Goal: Information Seeking & Learning: Find specific page/section

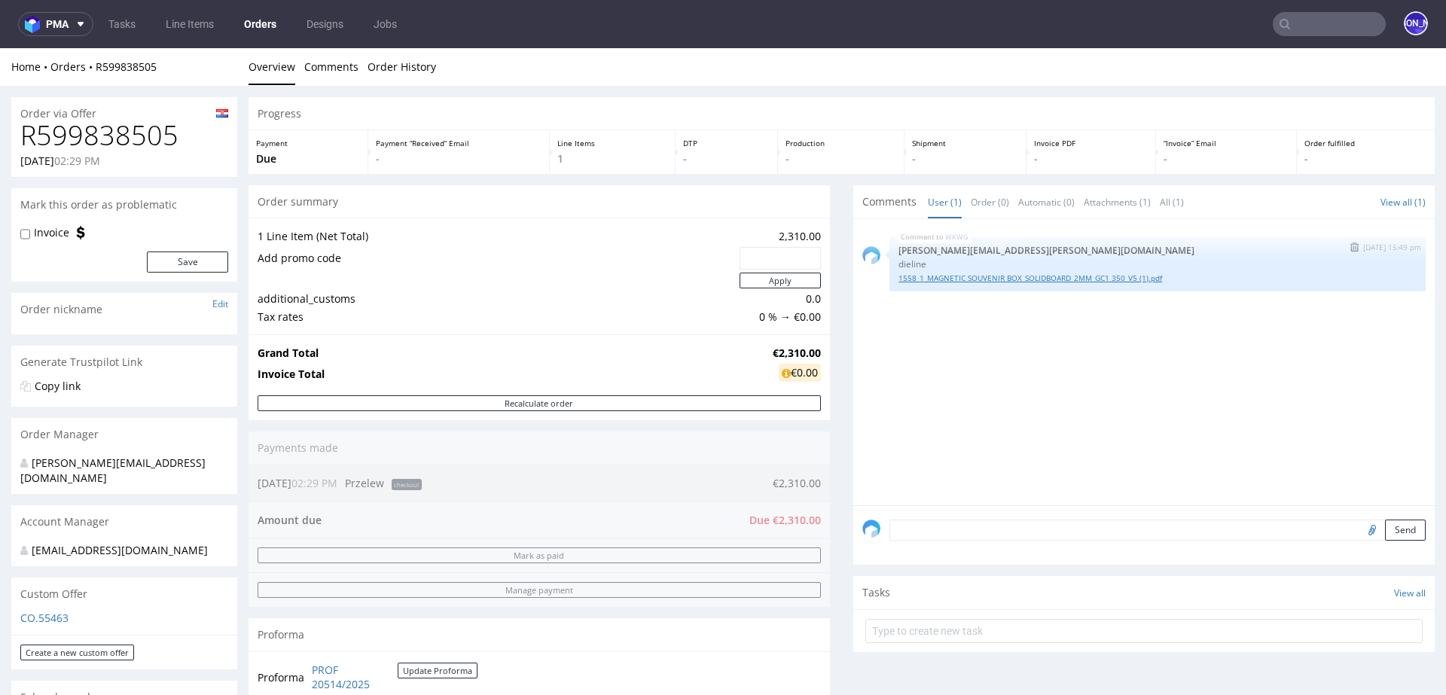
click at [977, 278] on link "1558_1_MAGNETIC SOUVENIR BOX_SOLIDBOARD_2MM_GC1 350_V5 (1).pdf" at bounding box center [1158, 278] width 518 height 11
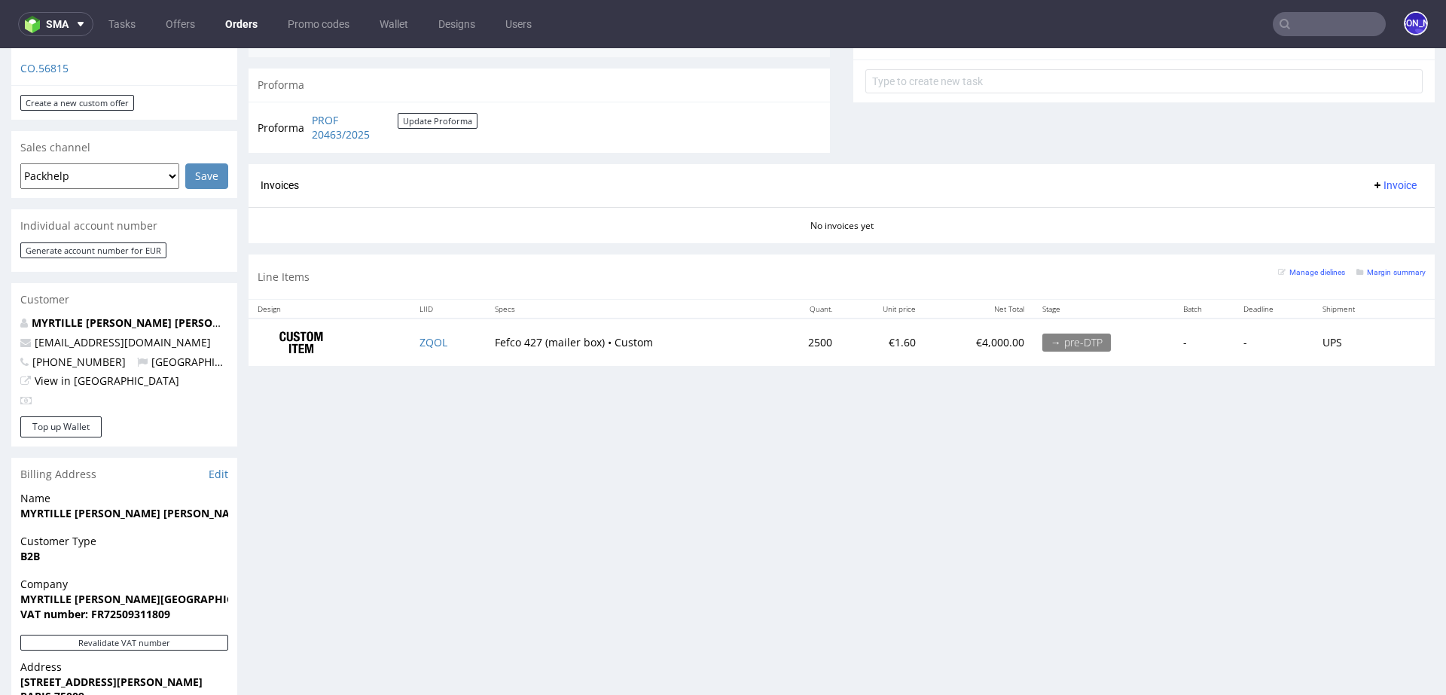
scroll to position [529, 0]
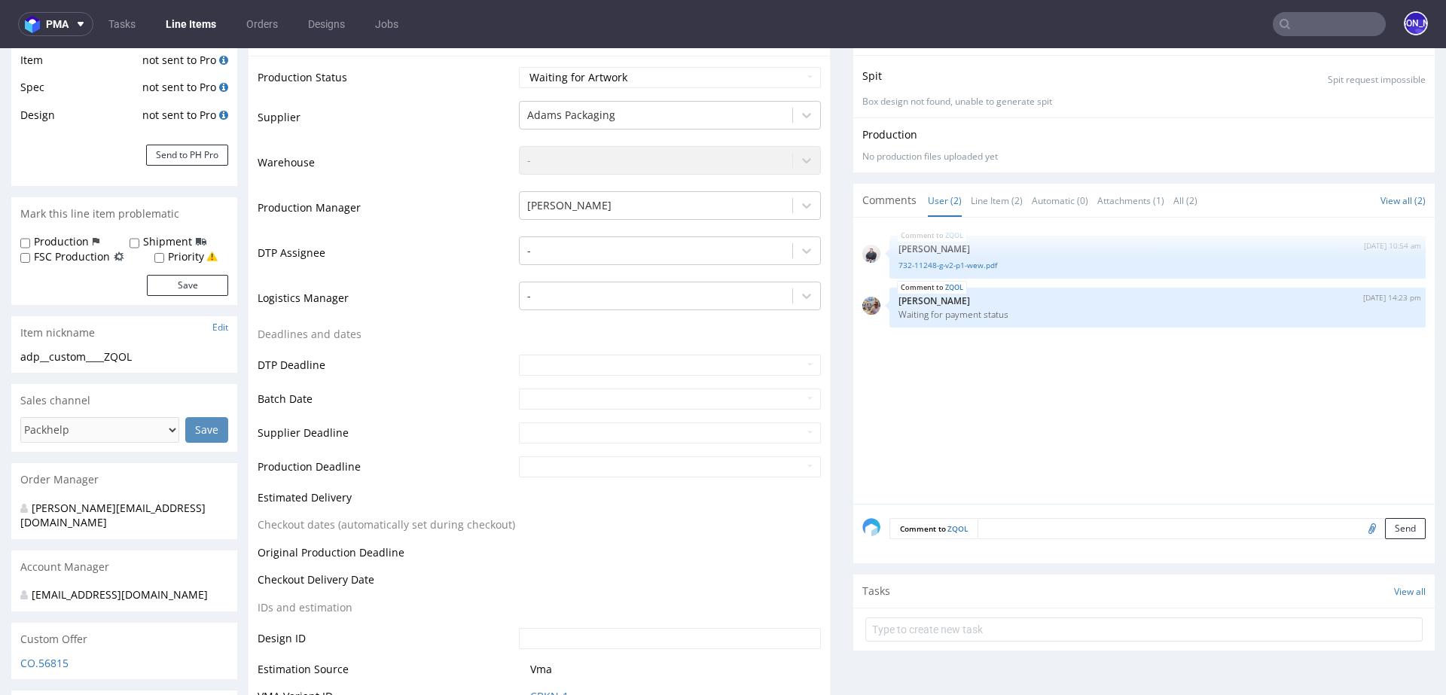
scroll to position [322, 0]
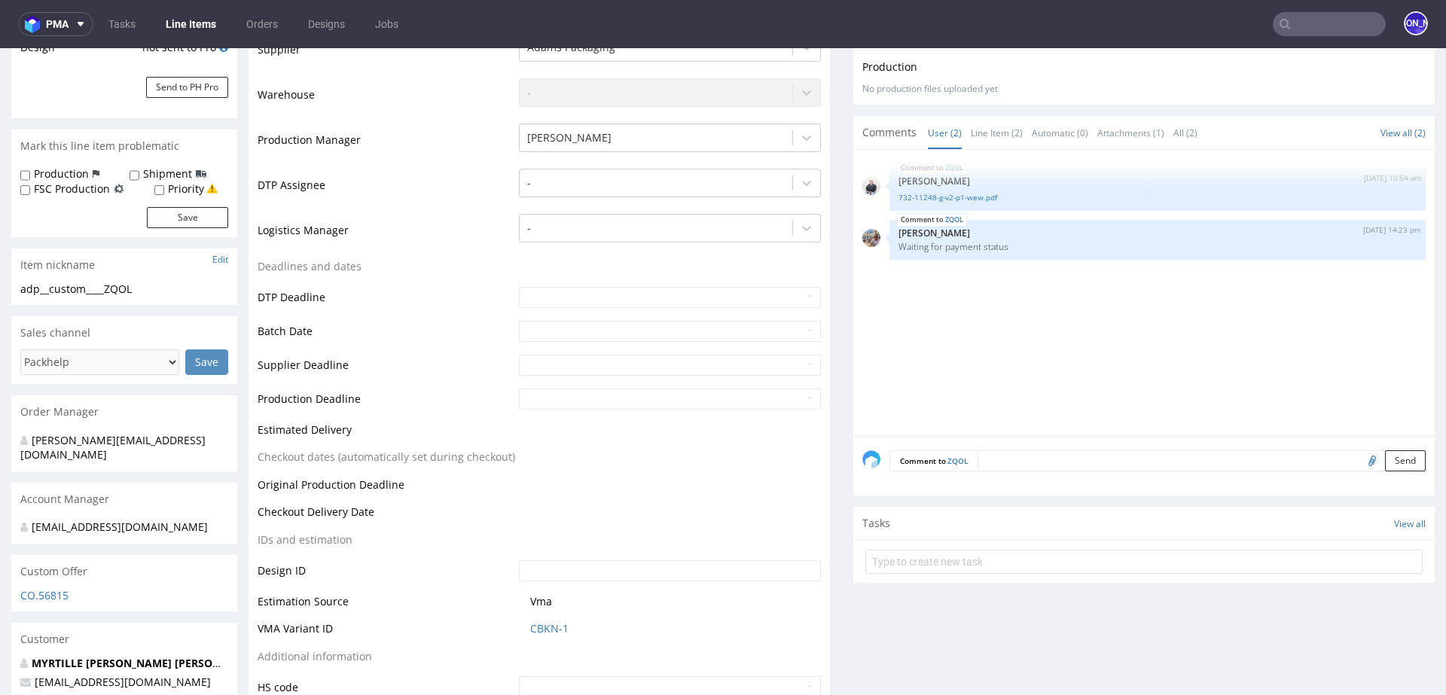
click at [1087, 456] on textarea at bounding box center [1202, 460] width 448 height 21
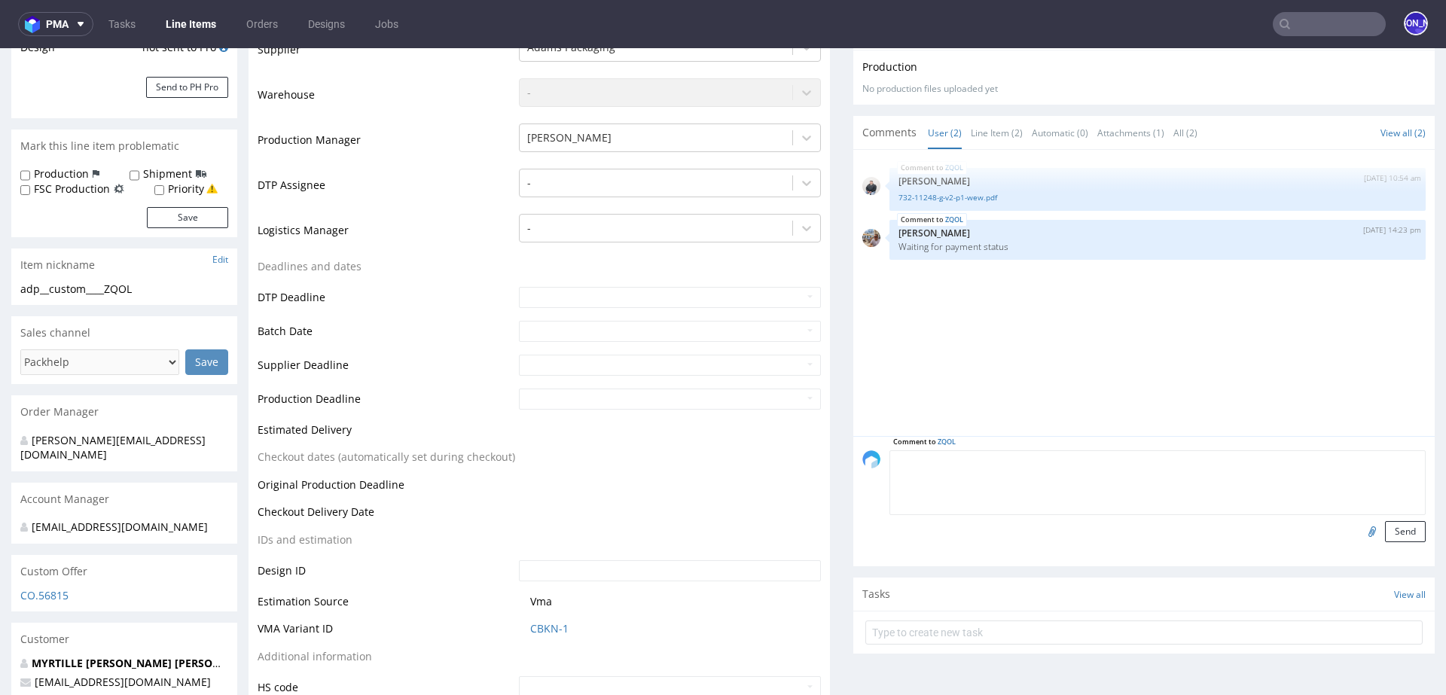
paste textarea "R084986032XLNQ"
type textarea "R084986032XLNQ"
drag, startPoint x: 1003, startPoint y: 460, endPoint x: 851, endPoint y: 458, distance: 151.4
click at [853, 459] on div "Comment to ZQOL R084986032XLNQ Send" at bounding box center [1144, 501] width 582 height 130
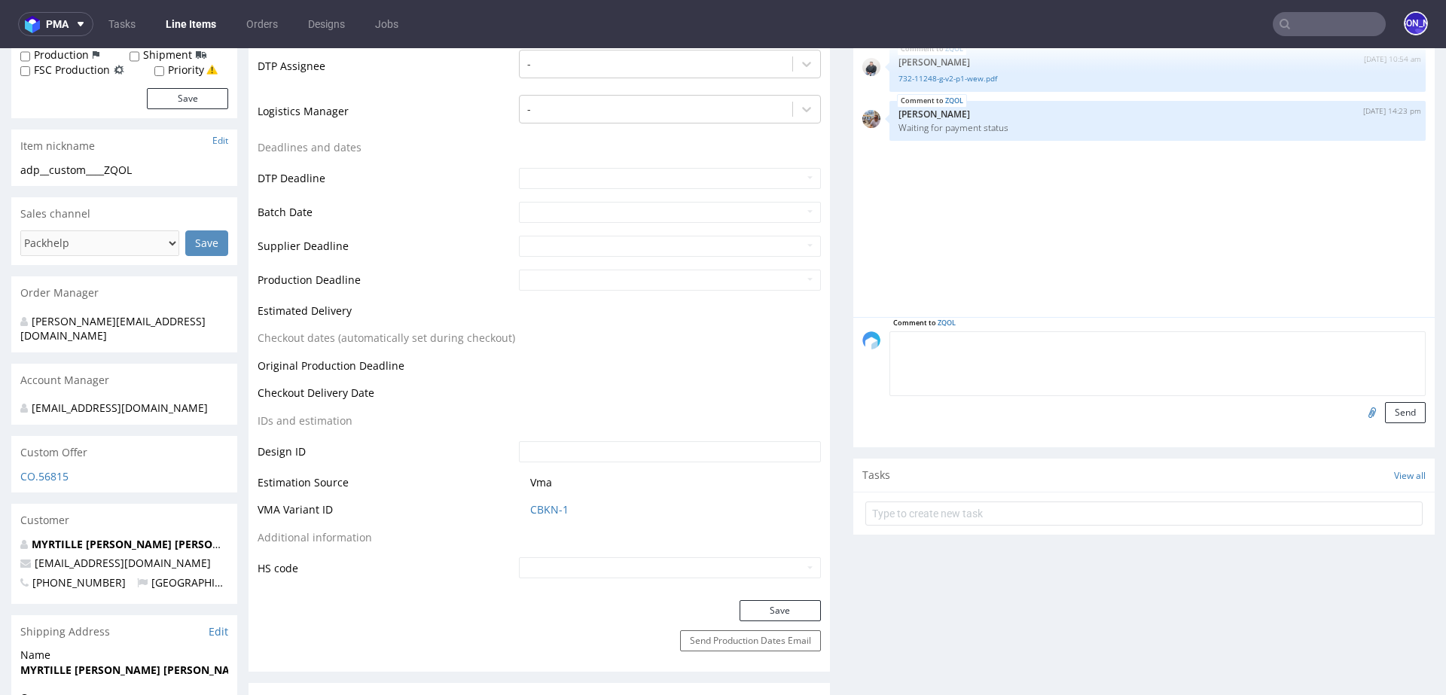
scroll to position [443, 0]
click at [890, 345] on textarea at bounding box center [1158, 362] width 536 height 65
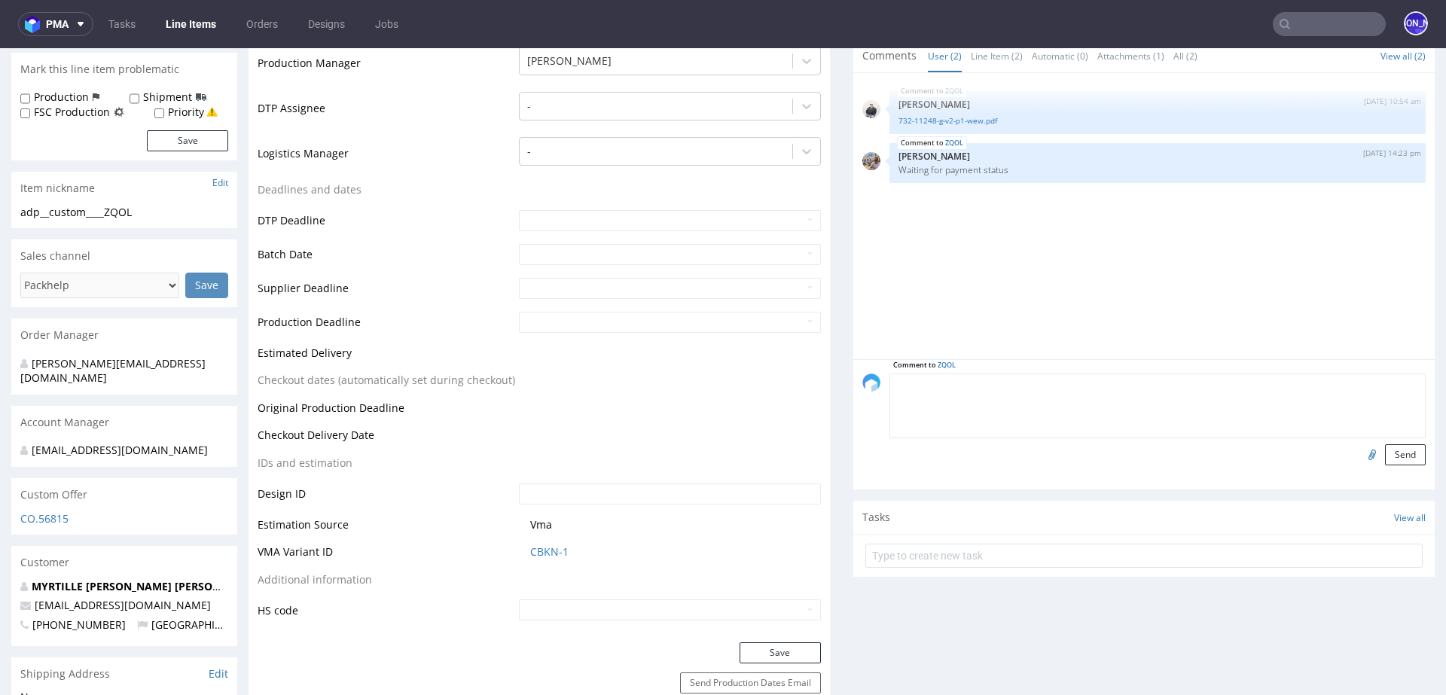
scroll to position [401, 0]
click at [936, 398] on textarea at bounding box center [1158, 404] width 536 height 65
paste textarea "R084986032XLNQ"
click at [996, 379] on textarea "Reorder R084986032XLNQ" at bounding box center [1158, 404] width 536 height 65
drag, startPoint x: 1037, startPoint y: 378, endPoint x: 929, endPoint y: 380, distance: 107.7
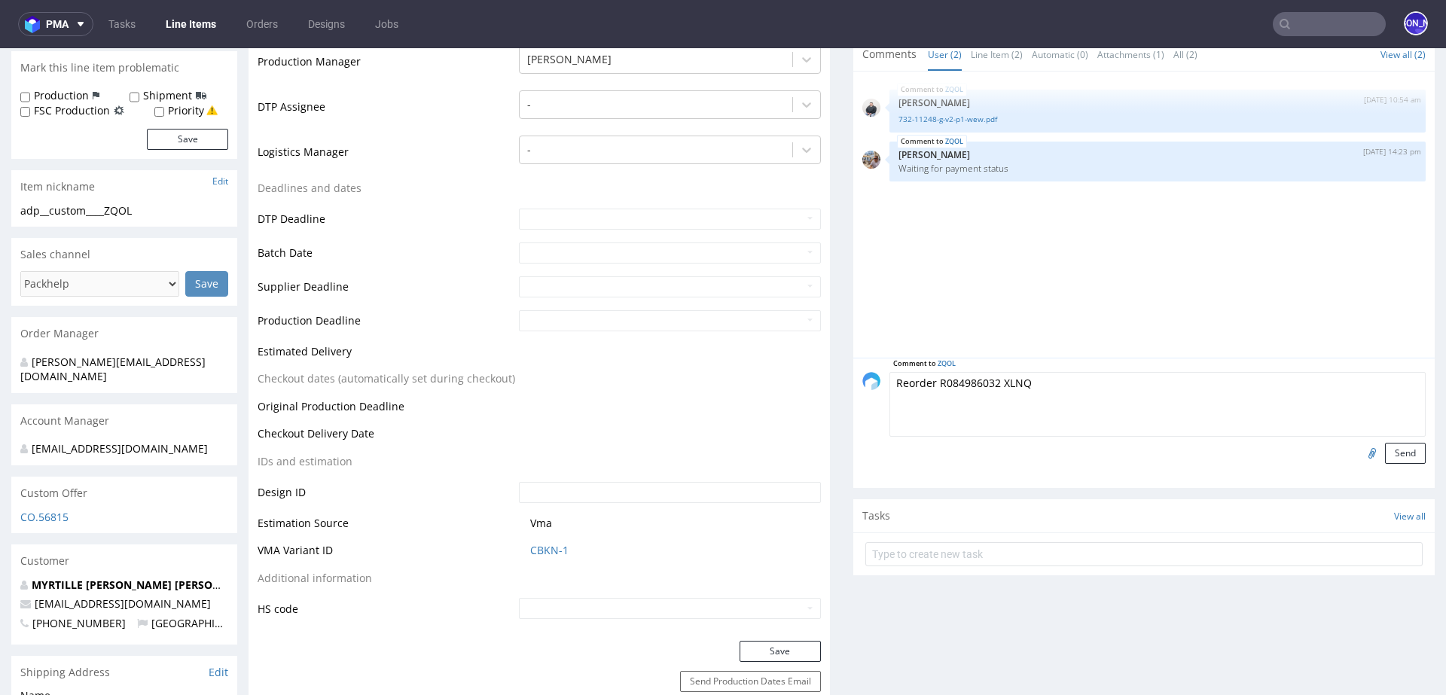
click at [929, 380] on textarea "Reorder R084986032 XLNQ" at bounding box center [1158, 404] width 536 height 65
type textarea "Reorder 1:1 confirmed. Client requires a delivery around october 31st"
click at [1385, 451] on button "Send" at bounding box center [1405, 453] width 41 height 21
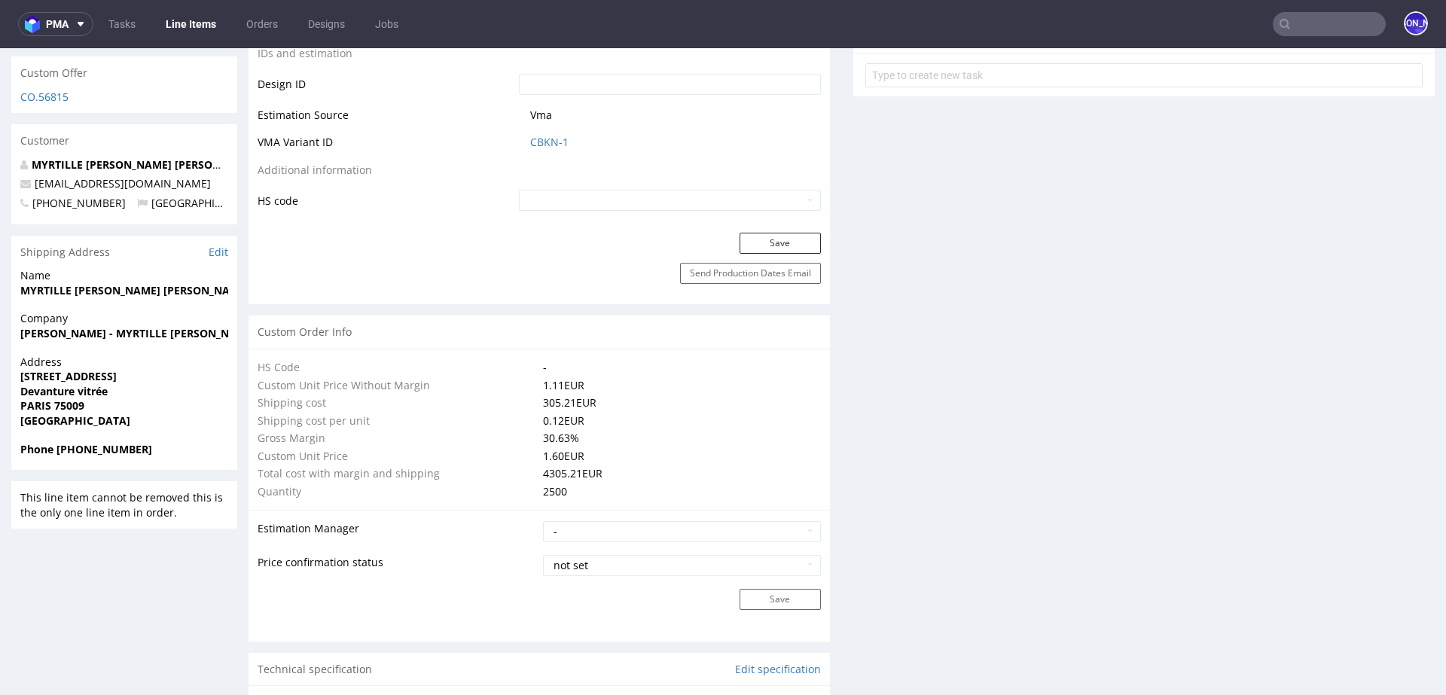
scroll to position [0, 0]
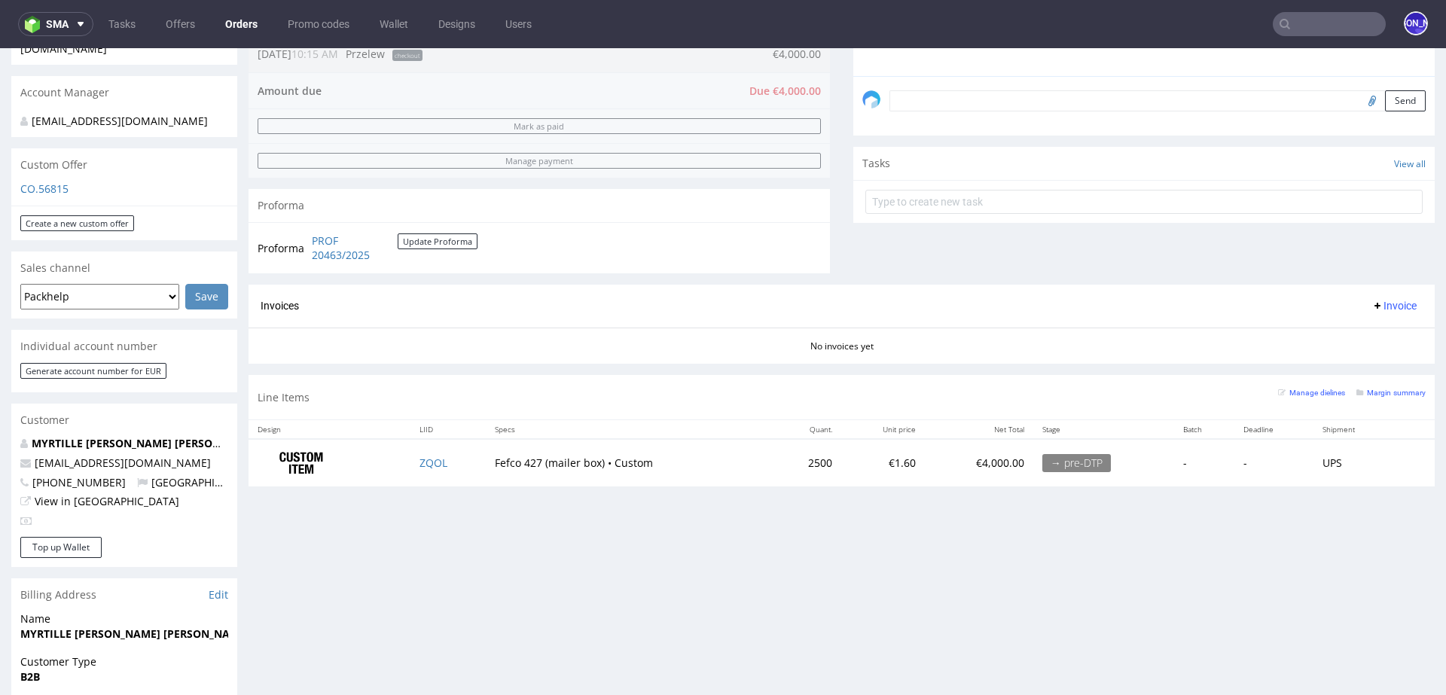
scroll to position [432, 0]
drag, startPoint x: 176, startPoint y: 445, endPoint x: 61, endPoint y: 445, distance: 115.3
click at [61, 453] on p "admin@myrtillebeck.com" at bounding box center [124, 460] width 208 height 15
click at [187, 453] on p "admin@myrtillebeck.com" at bounding box center [124, 460] width 208 height 15
drag, startPoint x: 187, startPoint y: 452, endPoint x: 69, endPoint y: 450, distance: 117.5
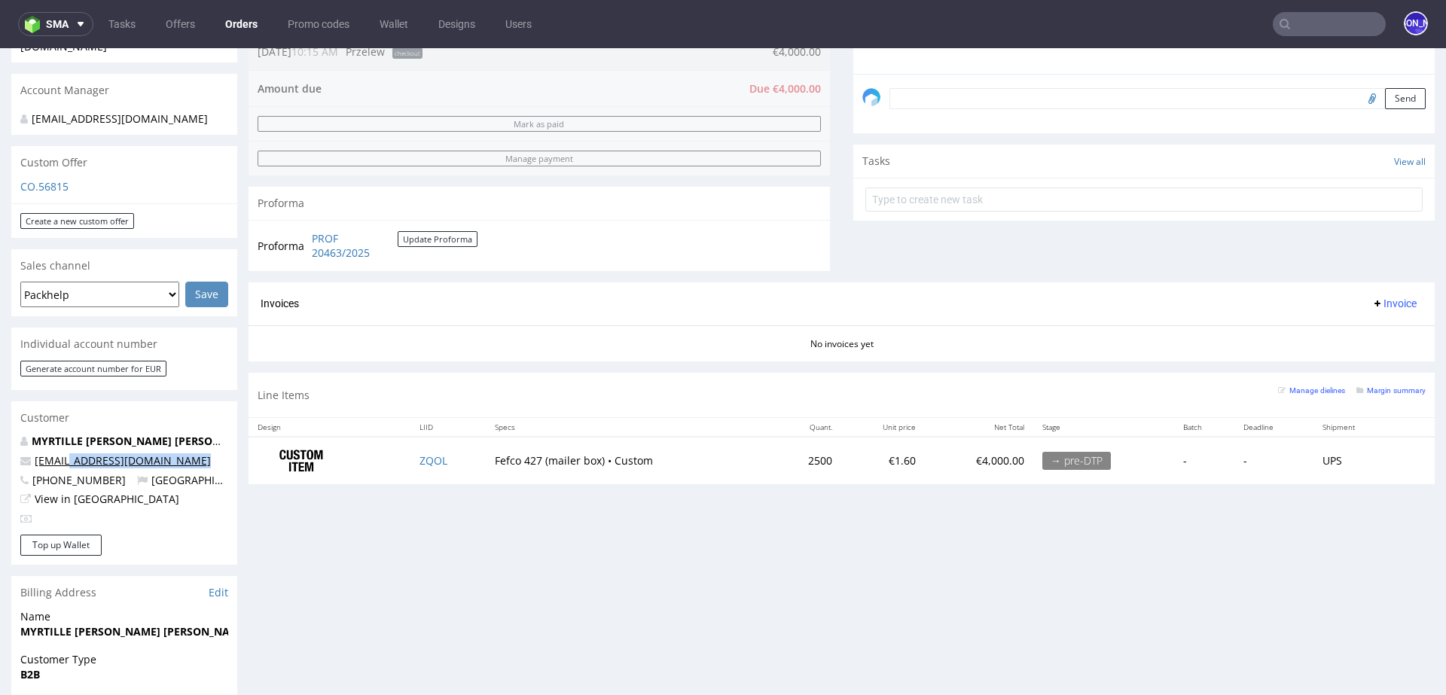
click at [69, 453] on p "admin@myrtillebeck.com" at bounding box center [124, 460] width 208 height 15
copy link "myrtillebeck.com"
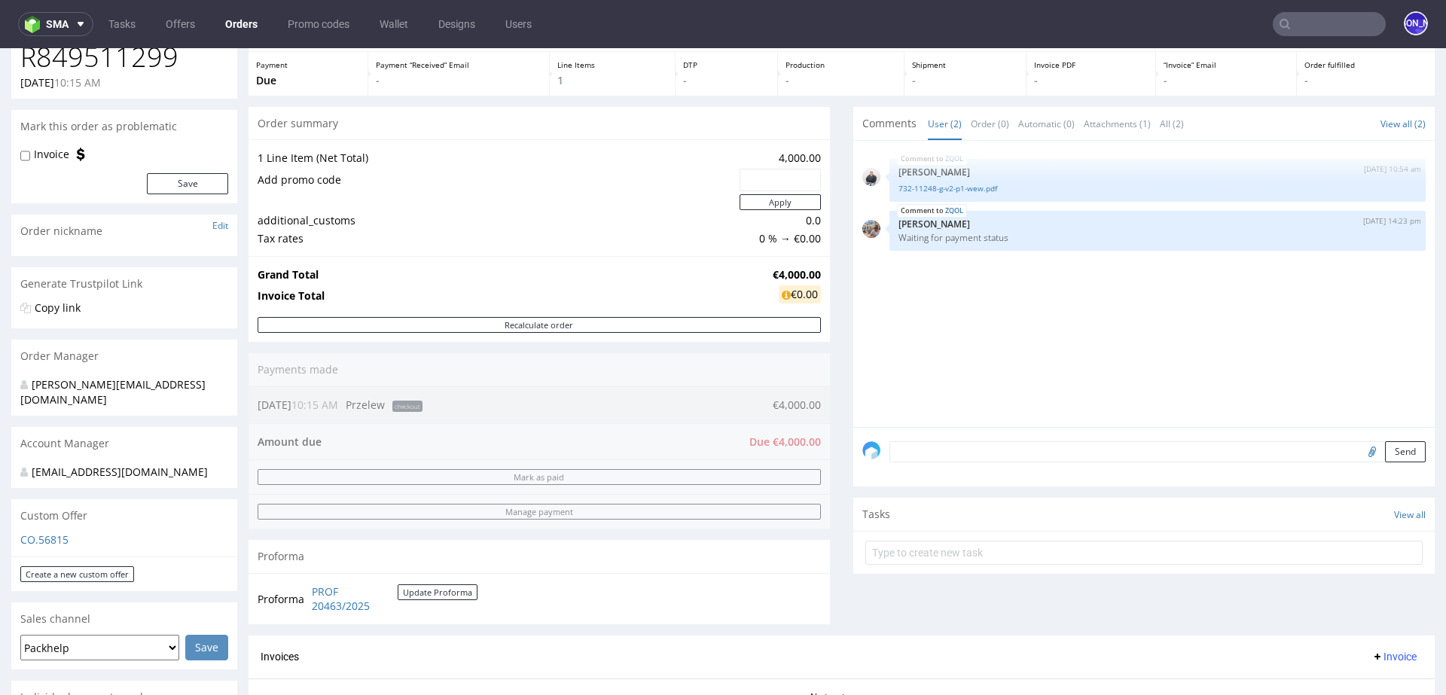
scroll to position [0, 0]
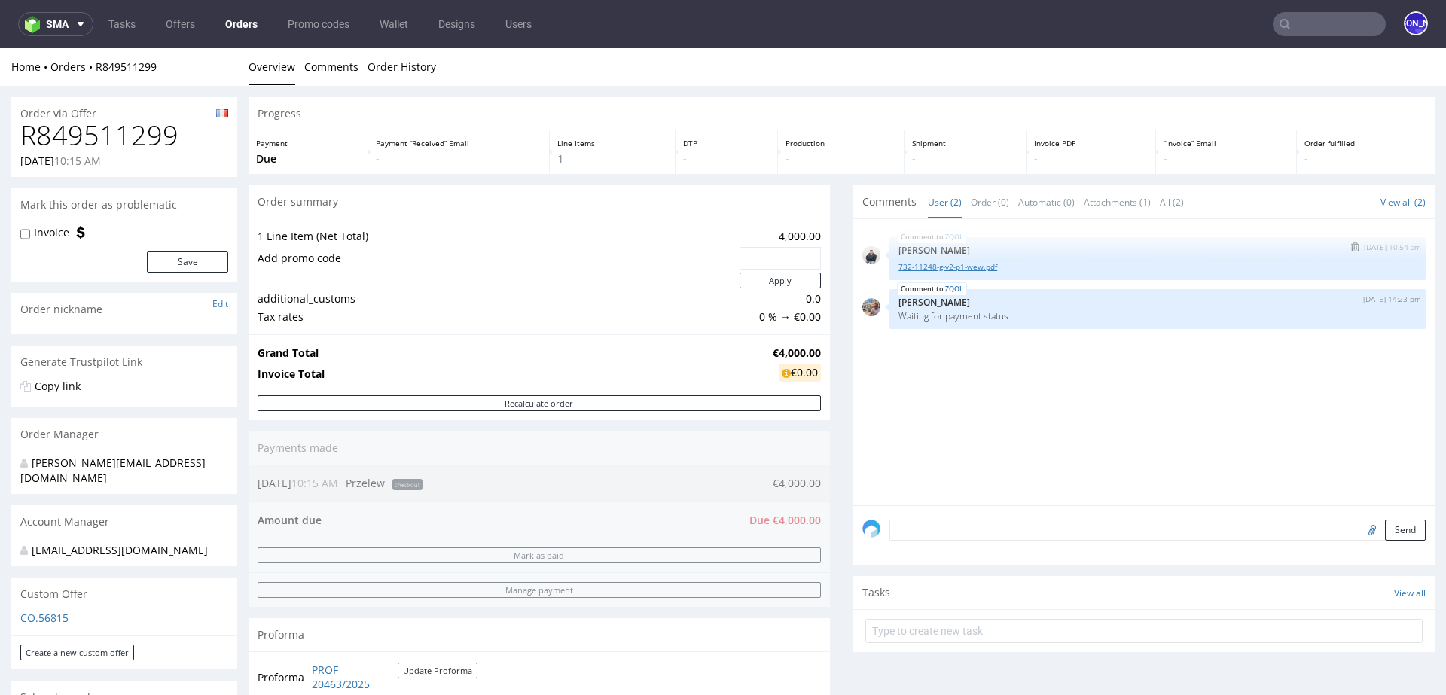
click at [942, 264] on link "732-11248-g-v2-p1-wew.pdf" at bounding box center [1158, 266] width 518 height 11
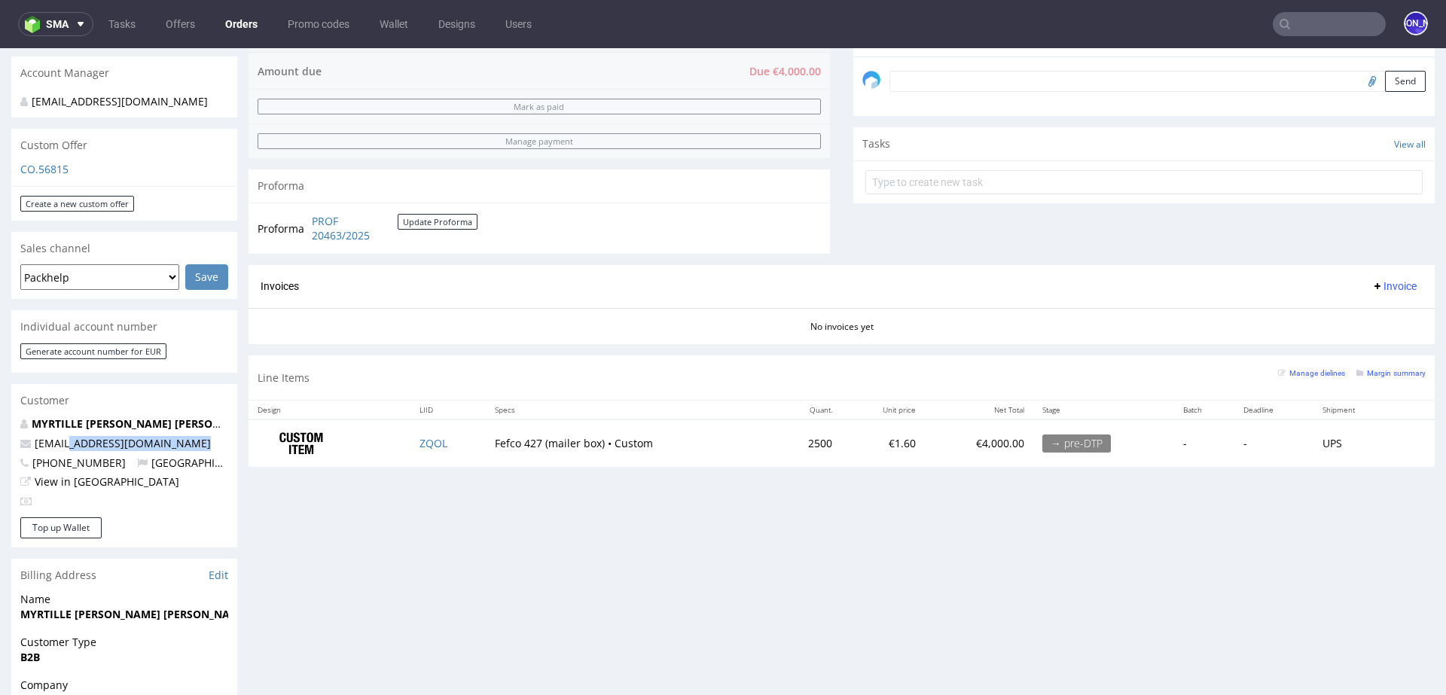
scroll to position [463, 0]
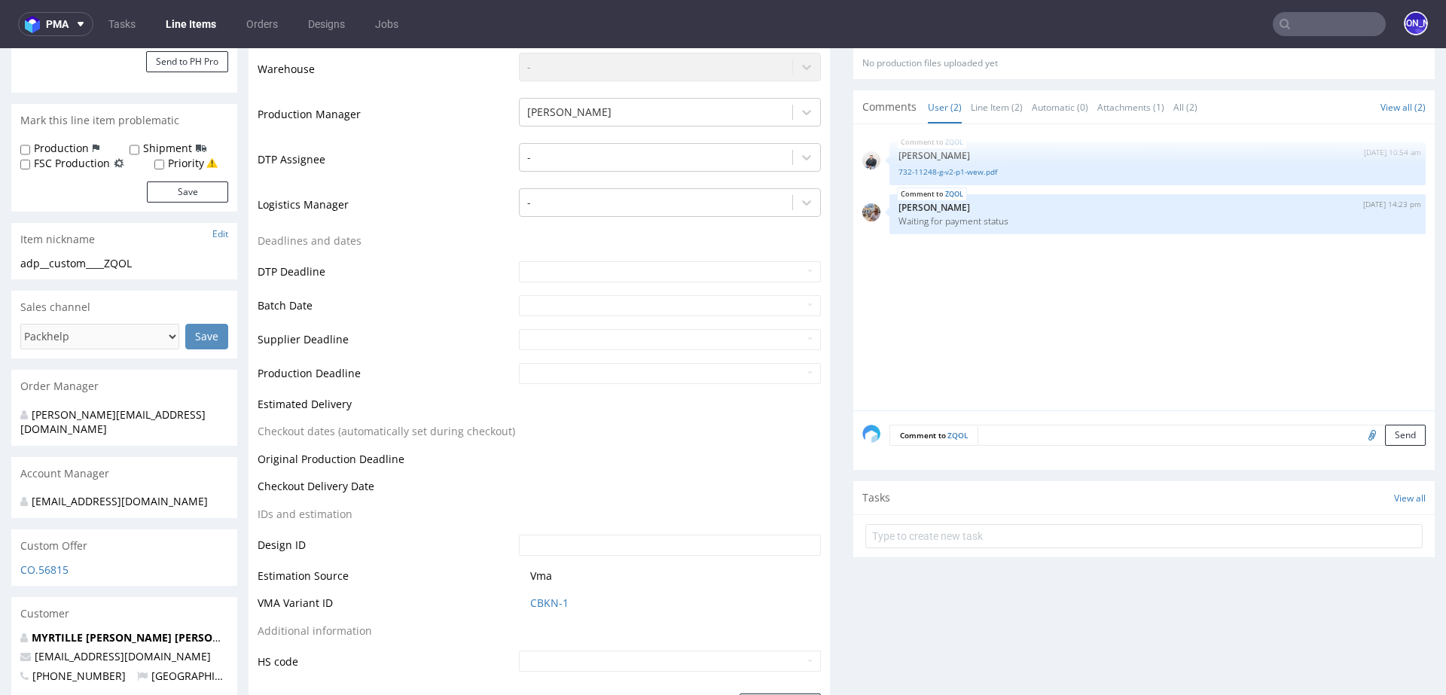
scroll to position [381, 0]
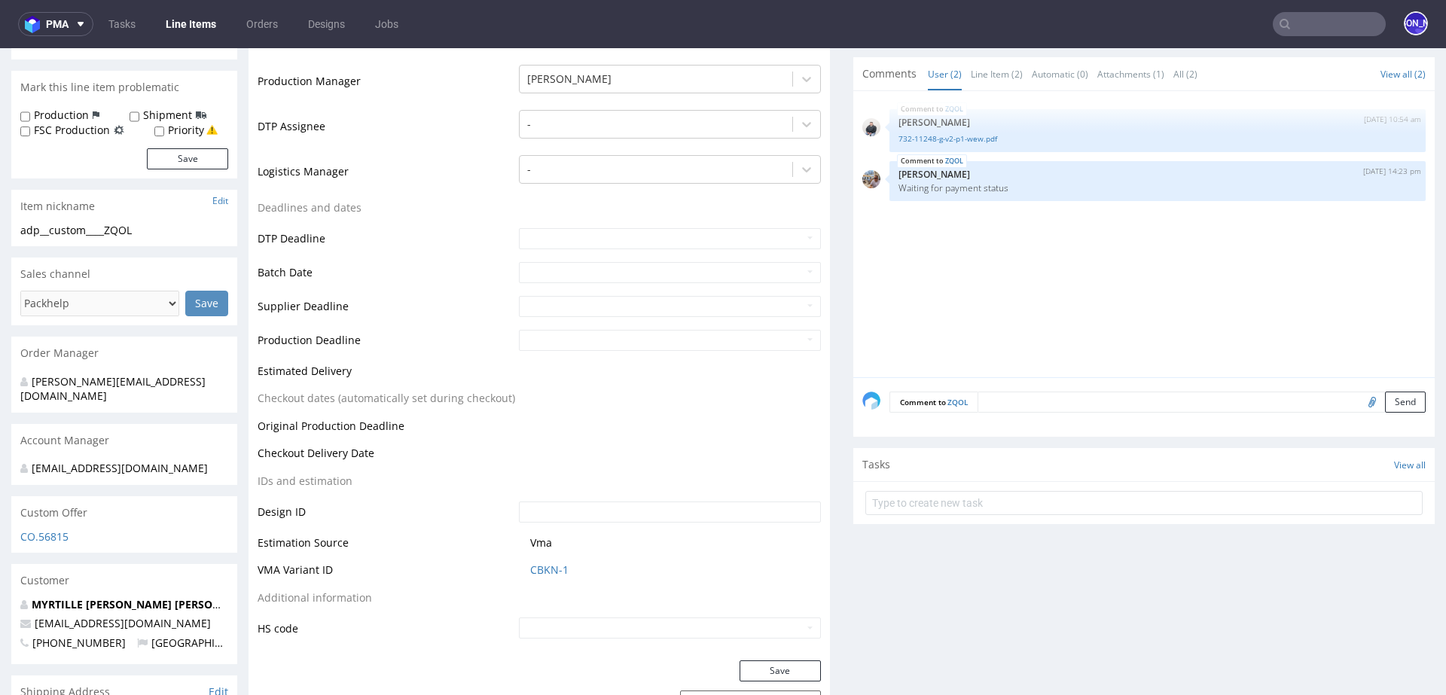
click at [1015, 403] on textarea at bounding box center [1202, 402] width 448 height 21
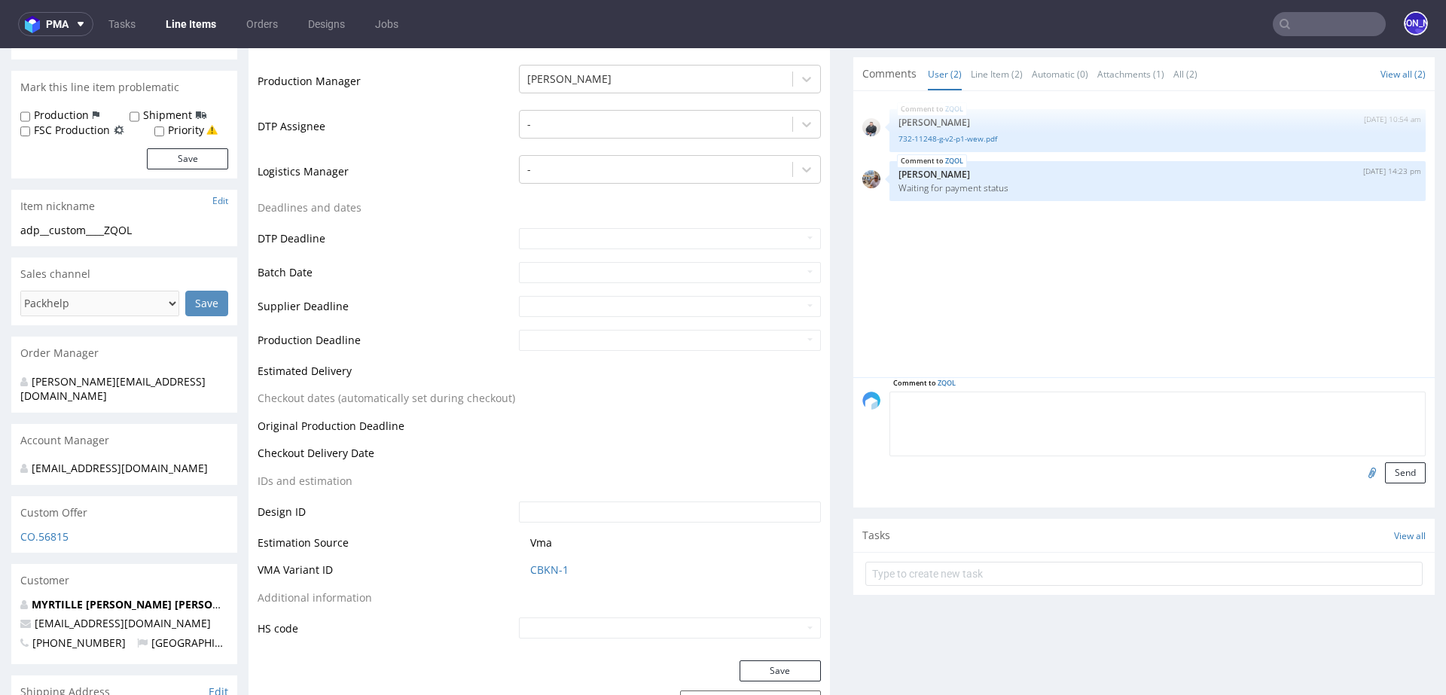
type textarea "r"
type textarea "Reorder 1:1"
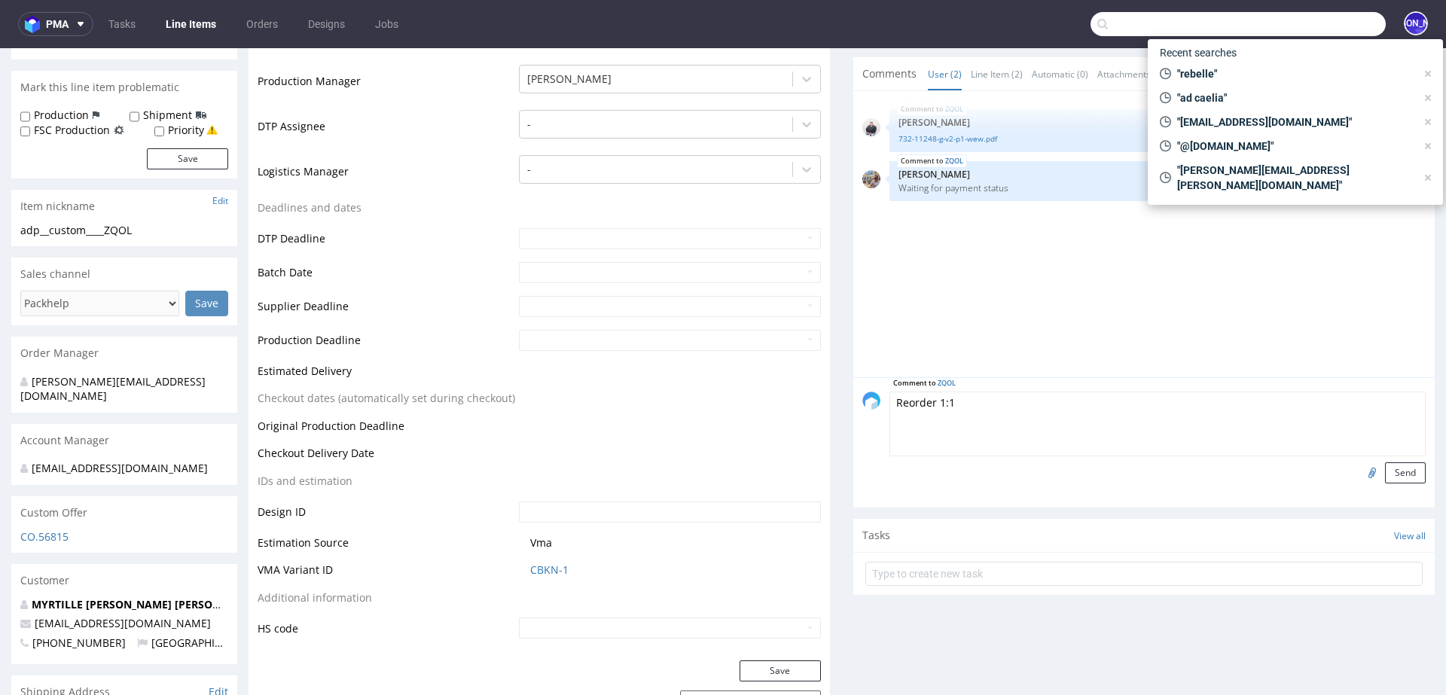
click at [1289, 16] on input "text" at bounding box center [1238, 24] width 295 height 24
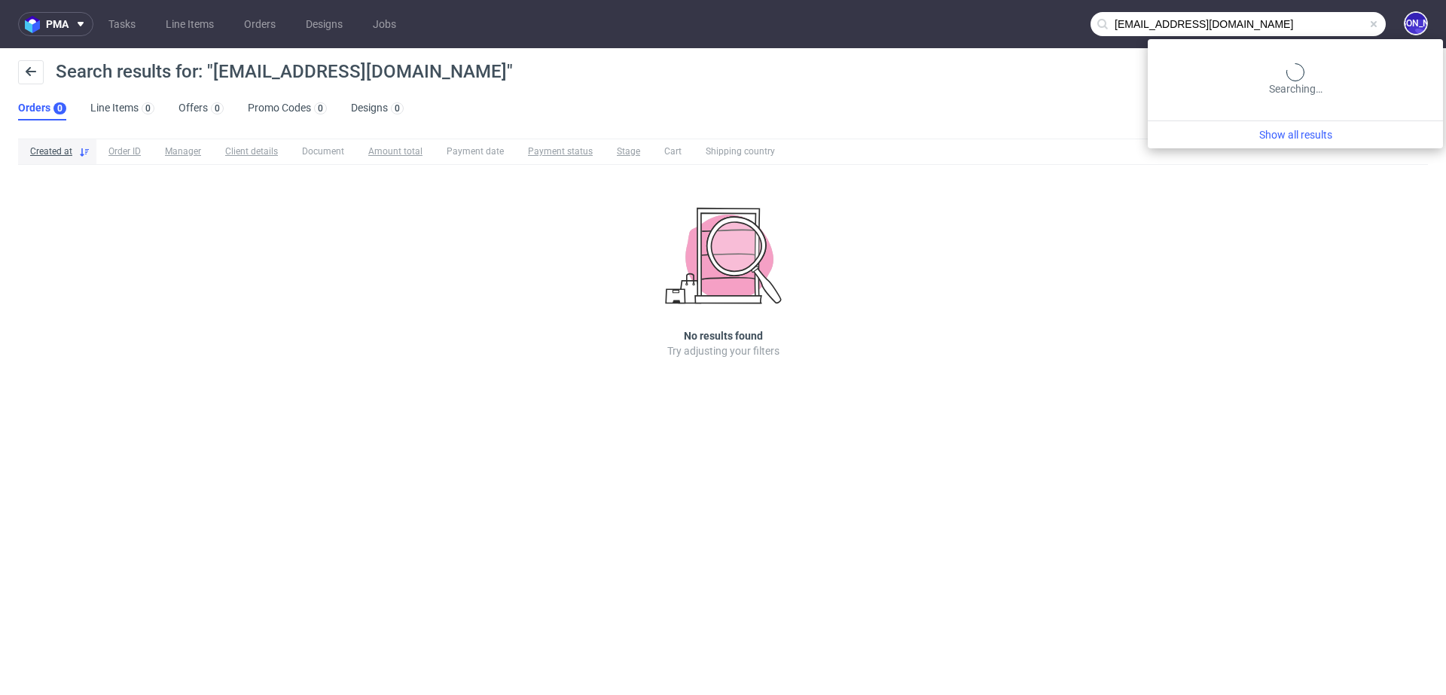
click at [1314, 20] on input "solene.l@myrtillebeck.com" at bounding box center [1238, 24] width 295 height 24
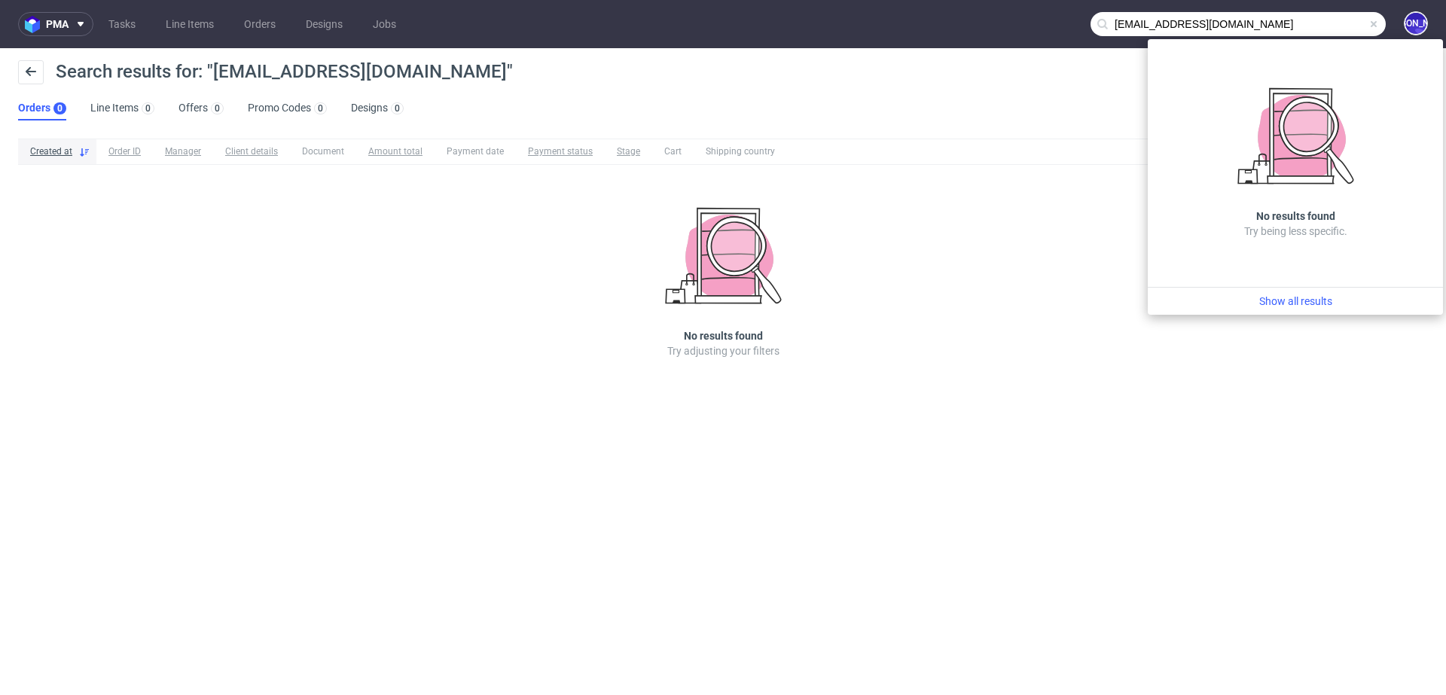
drag, startPoint x: 1148, startPoint y: 23, endPoint x: 1038, endPoint y: 20, distance: 110.0
click at [1038, 20] on nav "pma Tasks Line Items Orders Designs Jobs solene.l@myrtillebeck.com JO" at bounding box center [723, 24] width 1446 height 48
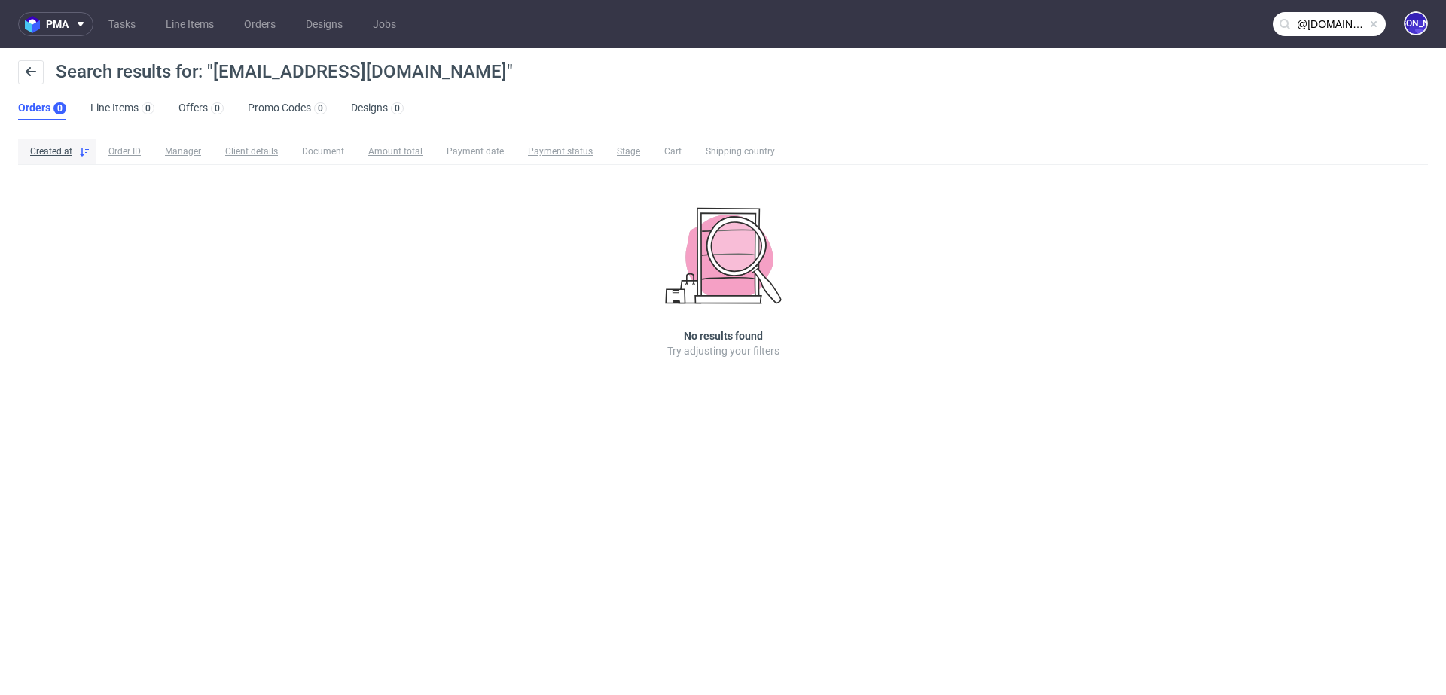
type input "@myrtillebeck.com"
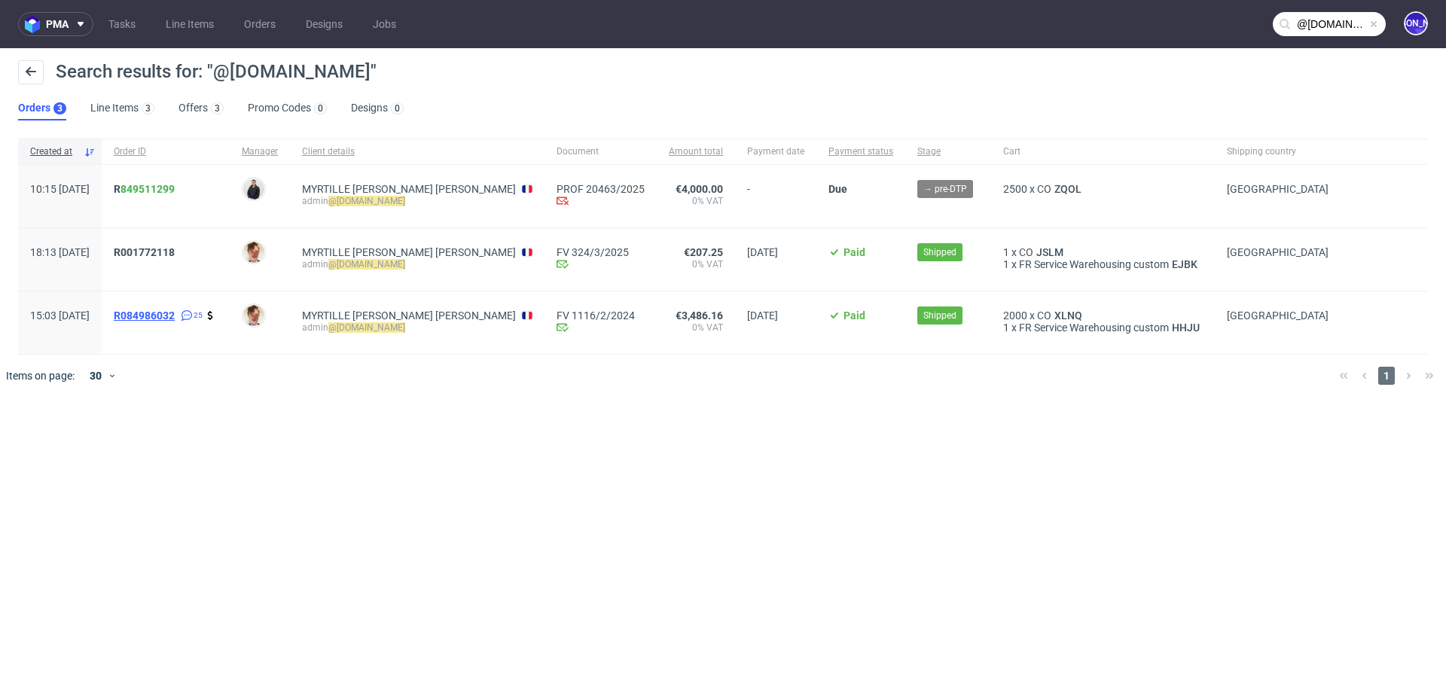
click at [175, 313] on span "R084986032" at bounding box center [144, 316] width 61 height 12
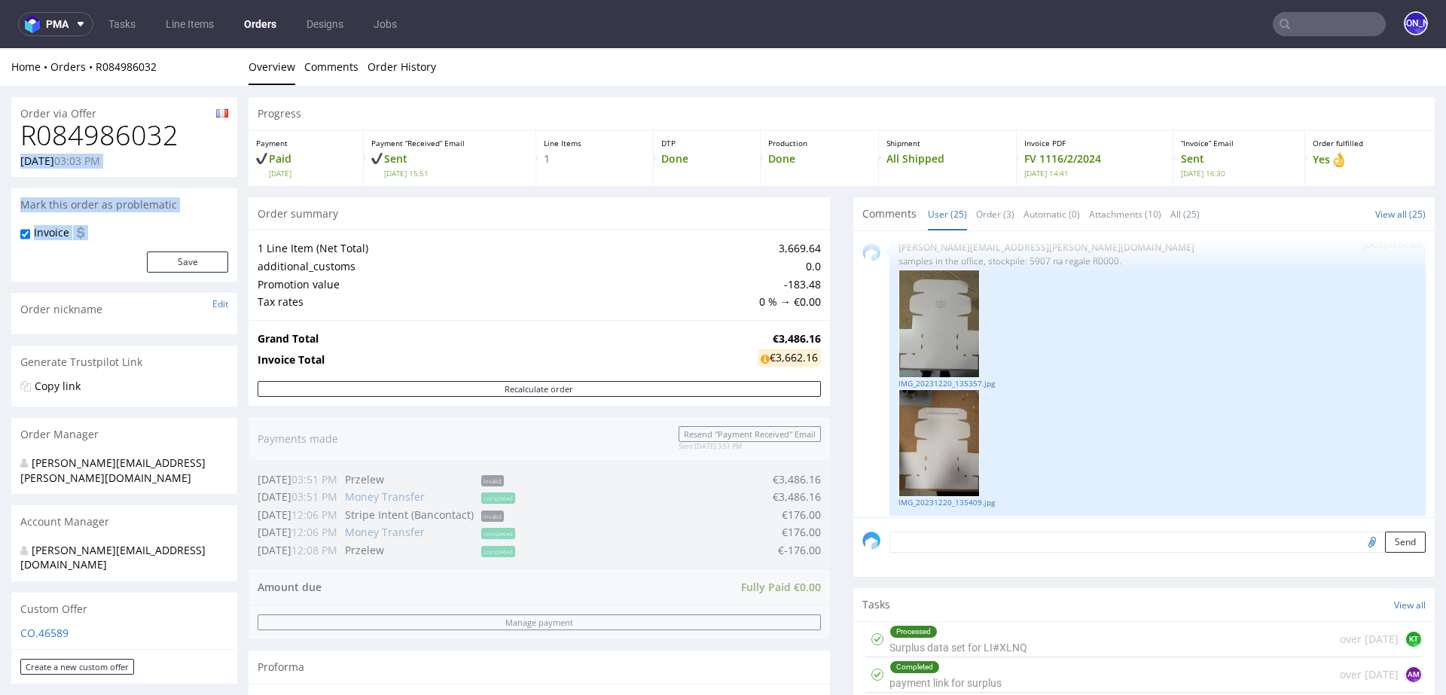
drag, startPoint x: 198, startPoint y: 138, endPoint x: 442, endPoint y: 329, distance: 310.1
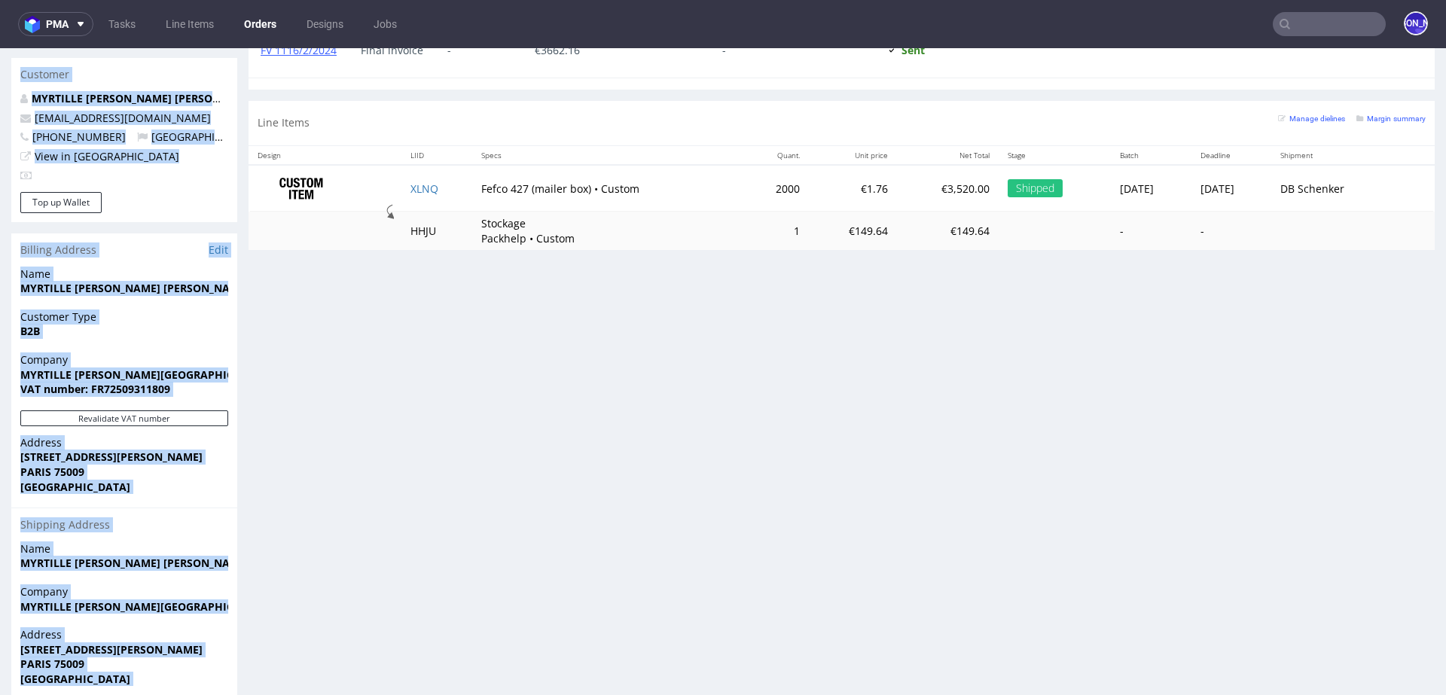
scroll to position [812, 0]
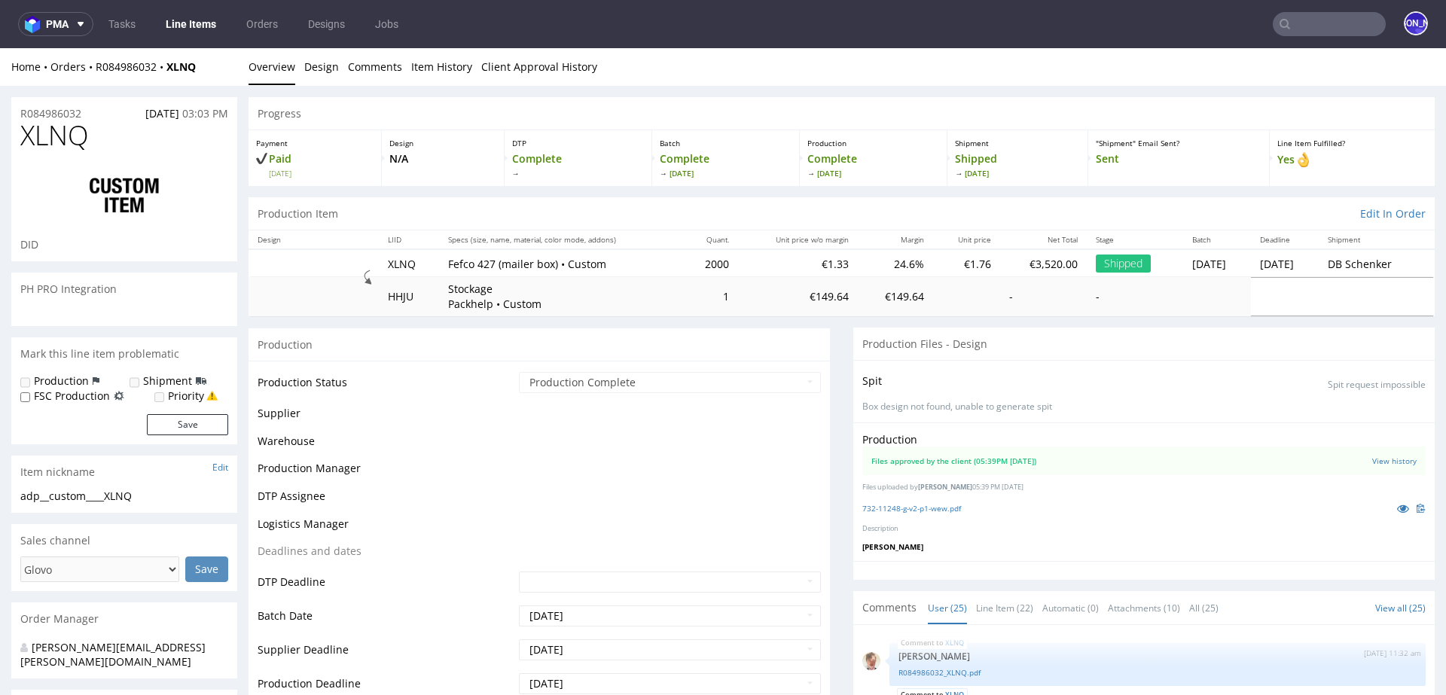
scroll to position [1784, 0]
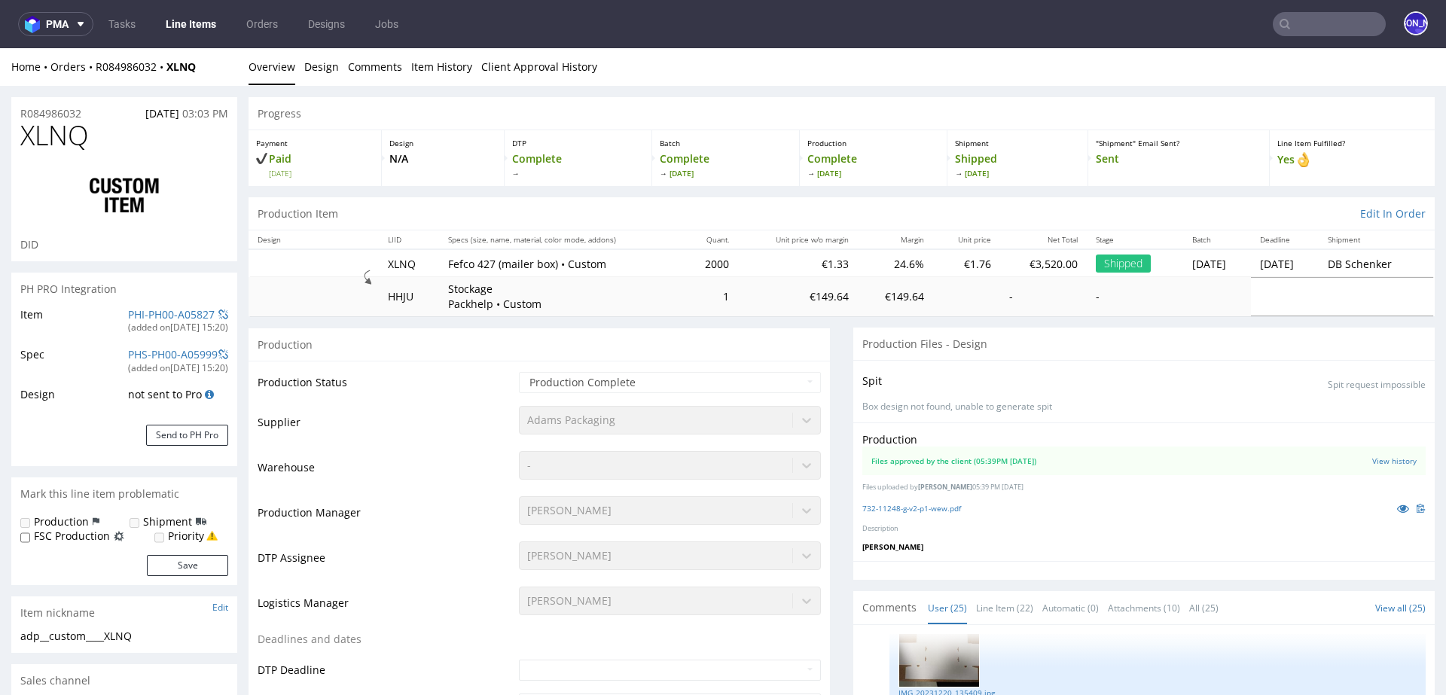
select select "in_progress"
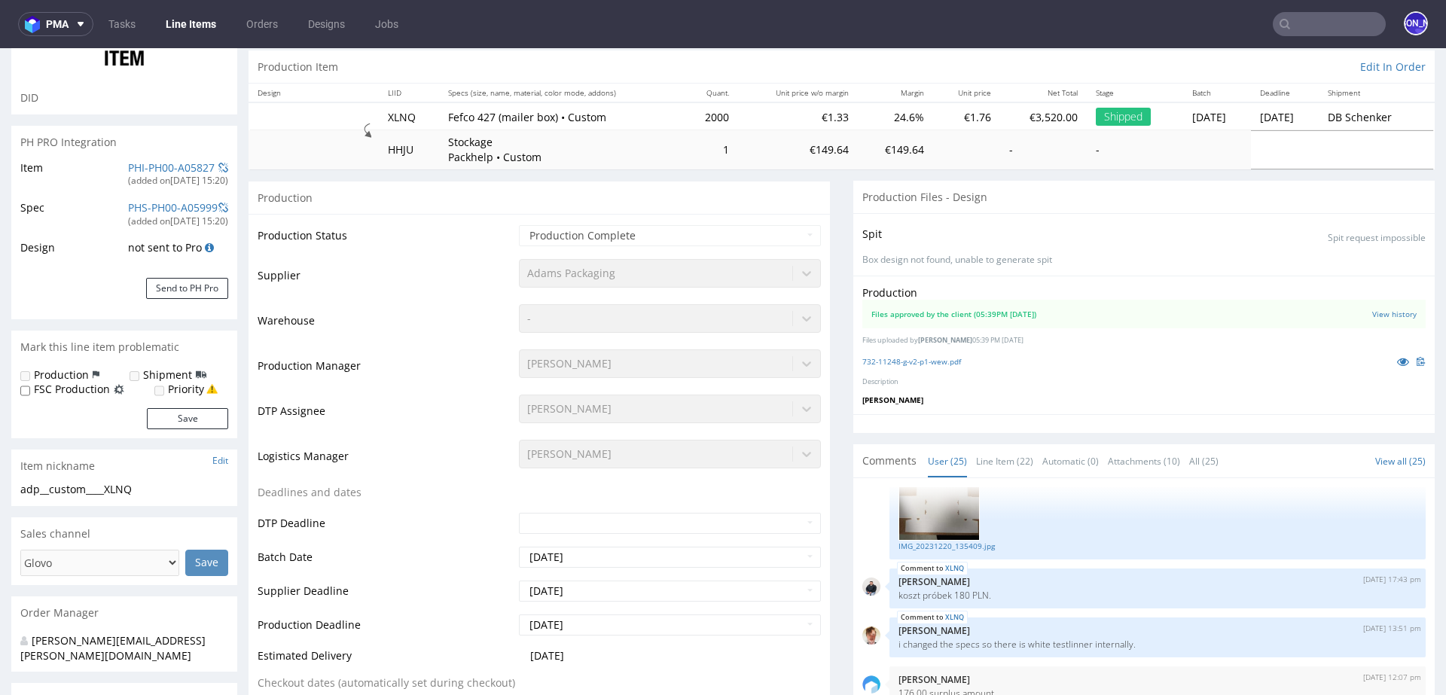
scroll to position [0, 0]
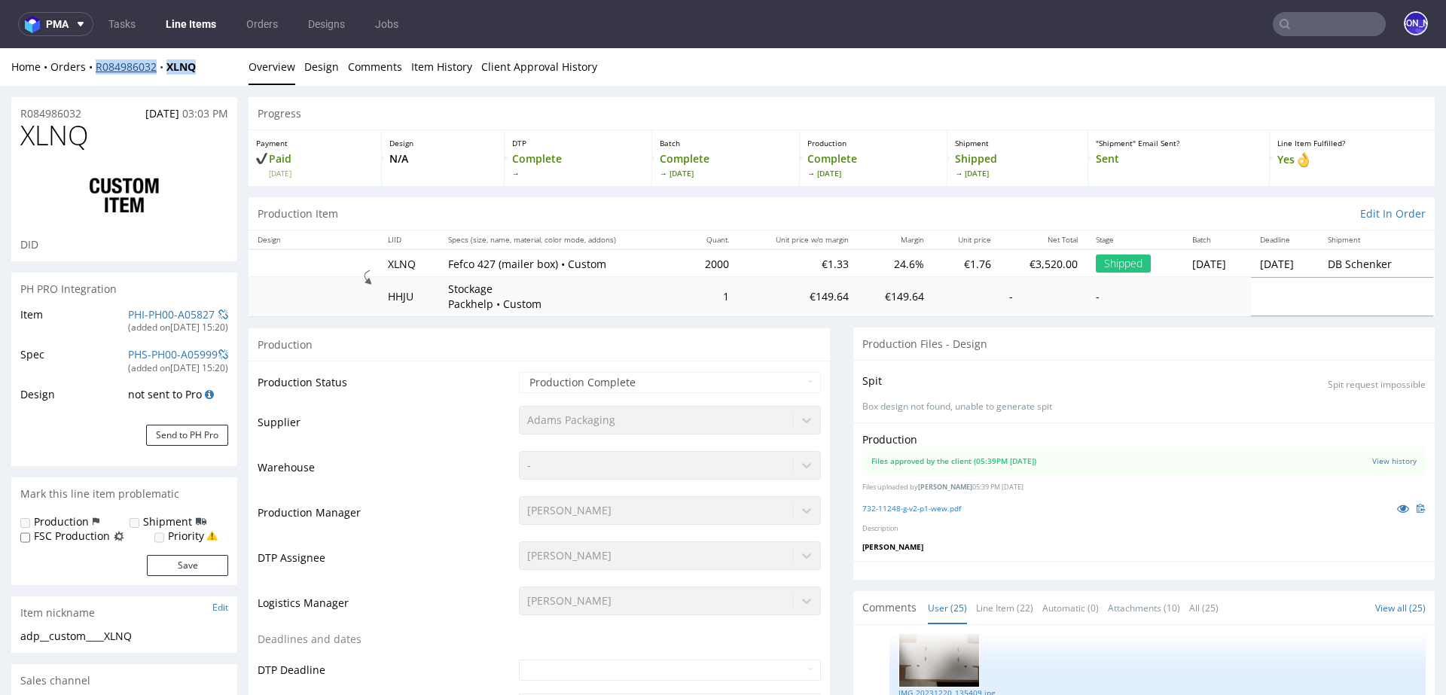
drag, startPoint x: 213, startPoint y: 68, endPoint x: 94, endPoint y: 65, distance: 119.1
click at [94, 65] on div "Home Orders R084986032 XLNQ" at bounding box center [124, 67] width 226 height 15
copy div "R084986032 XLNQ"
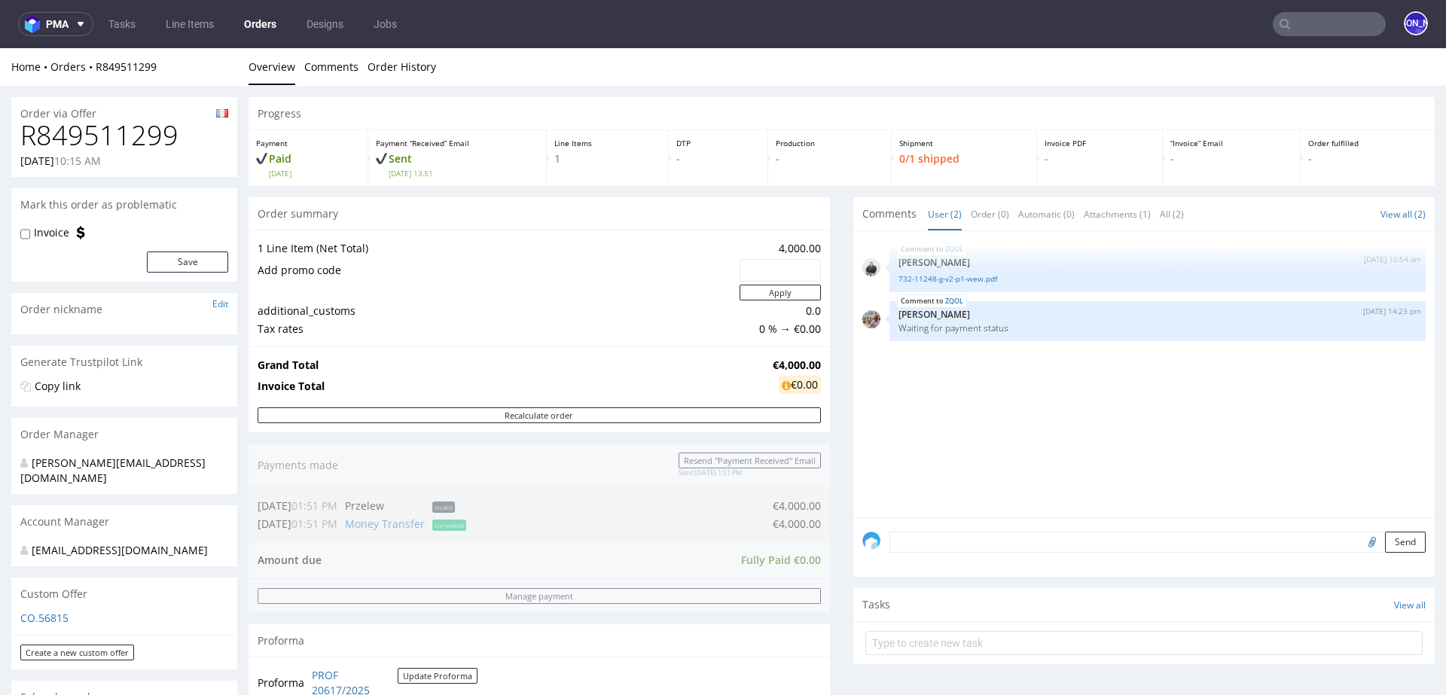
click at [174, 145] on h1 "R849511299" at bounding box center [124, 136] width 208 height 30
drag, startPoint x: 176, startPoint y: 70, endPoint x: 98, endPoint y: 66, distance: 77.7
click at [98, 66] on div "Home Orders R849511299" at bounding box center [124, 67] width 226 height 15
copy link "R849511299"
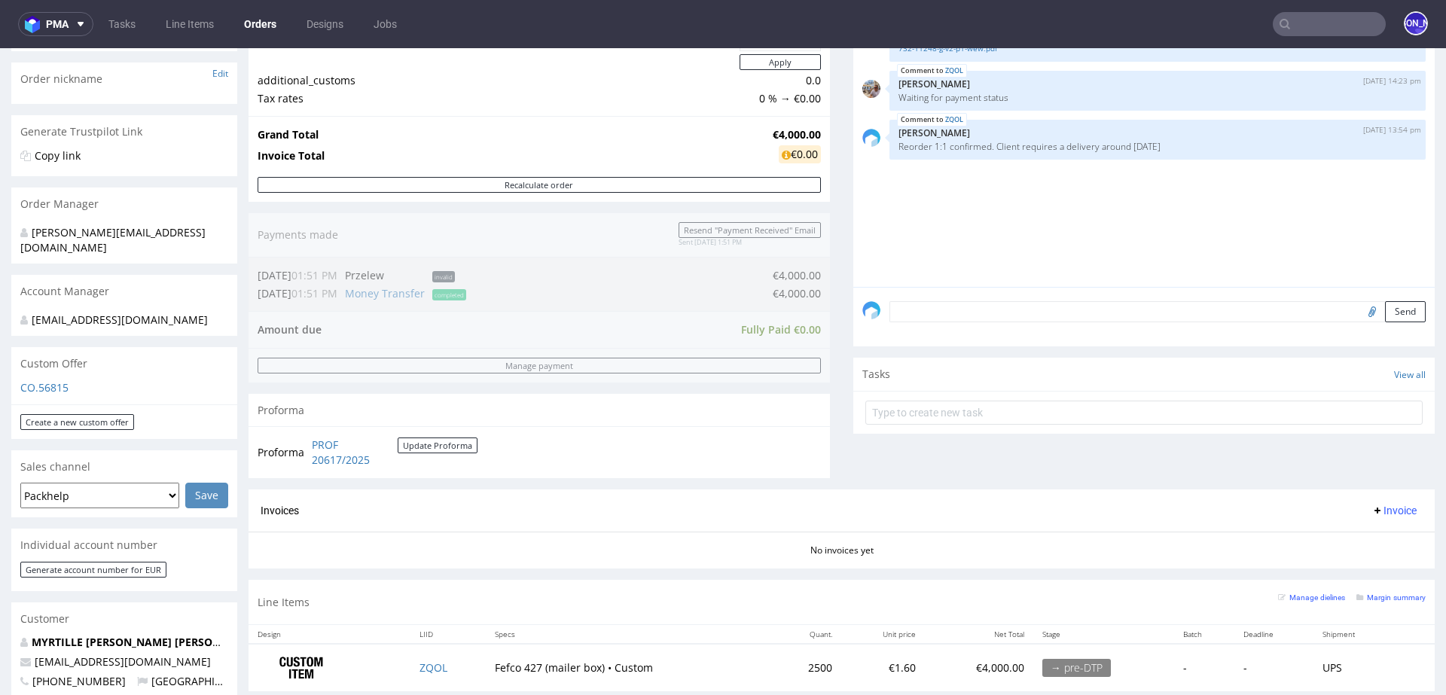
scroll to position [249, 0]
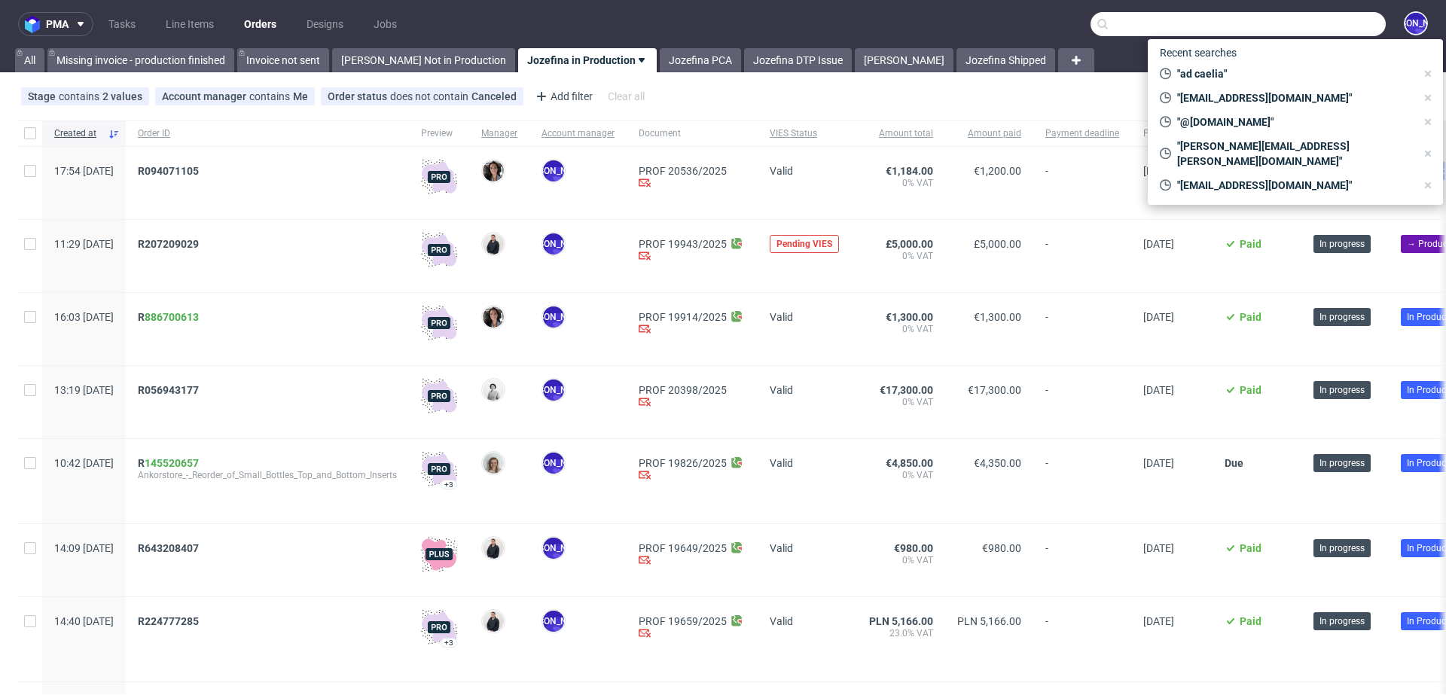
click at [1301, 24] on input "text" at bounding box center [1238, 24] width 295 height 24
click at [269, 54] on link "Invoice not sent" at bounding box center [283, 60] width 92 height 24
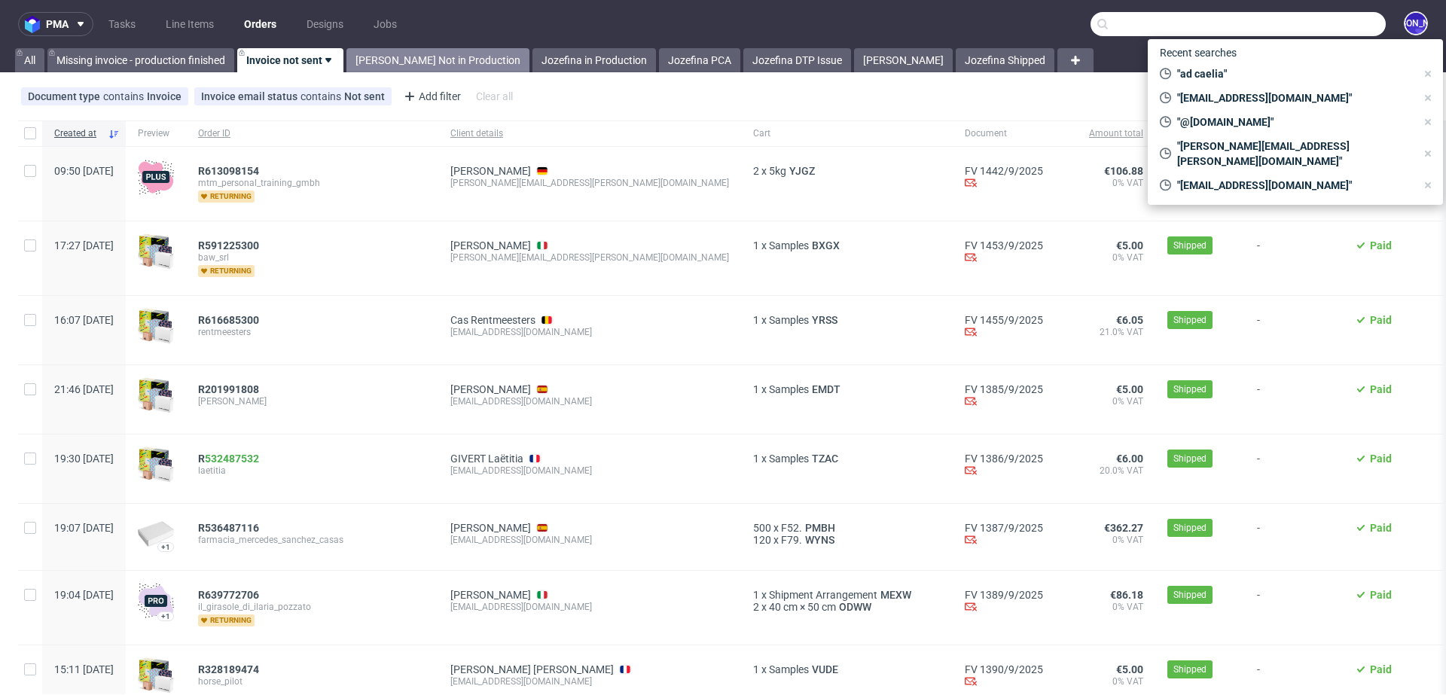
click at [422, 55] on link "Jozefina Not in Production" at bounding box center [438, 60] width 183 height 24
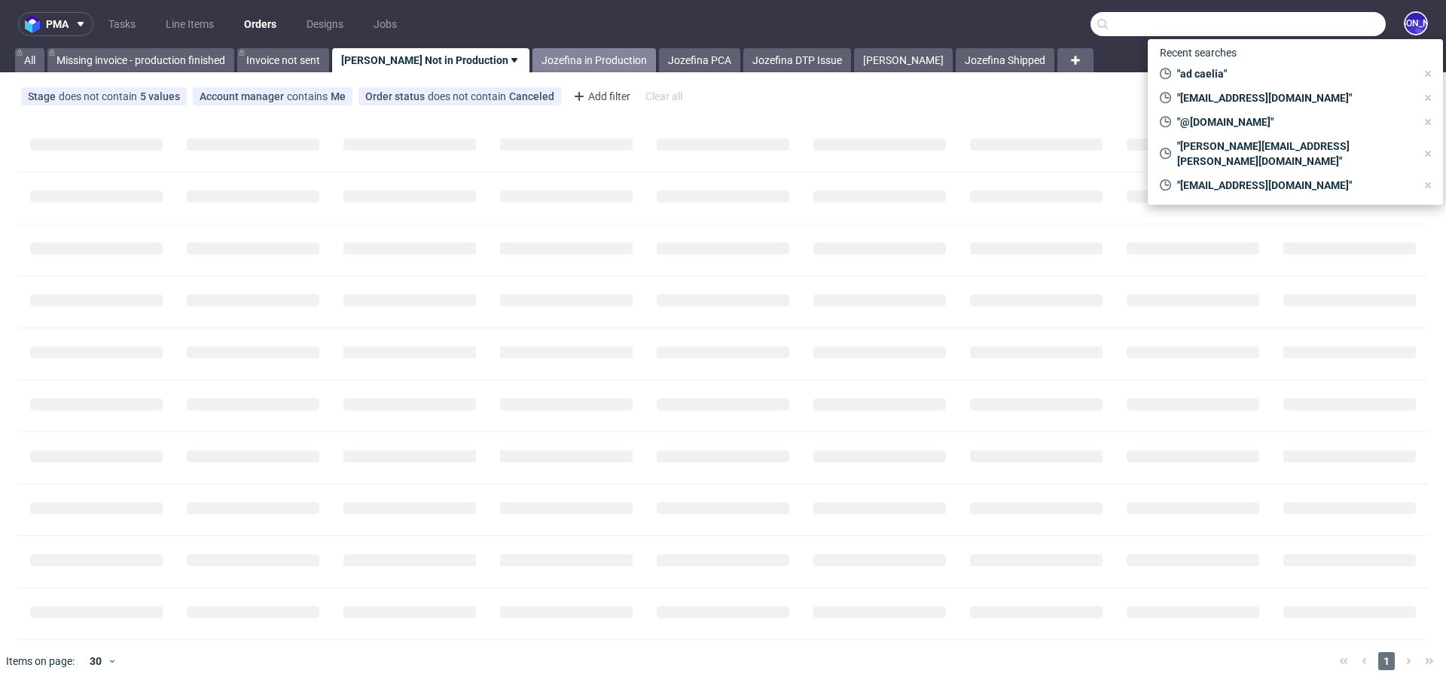
click at [563, 62] on link "Jozefina in Production" at bounding box center [595, 60] width 124 height 24
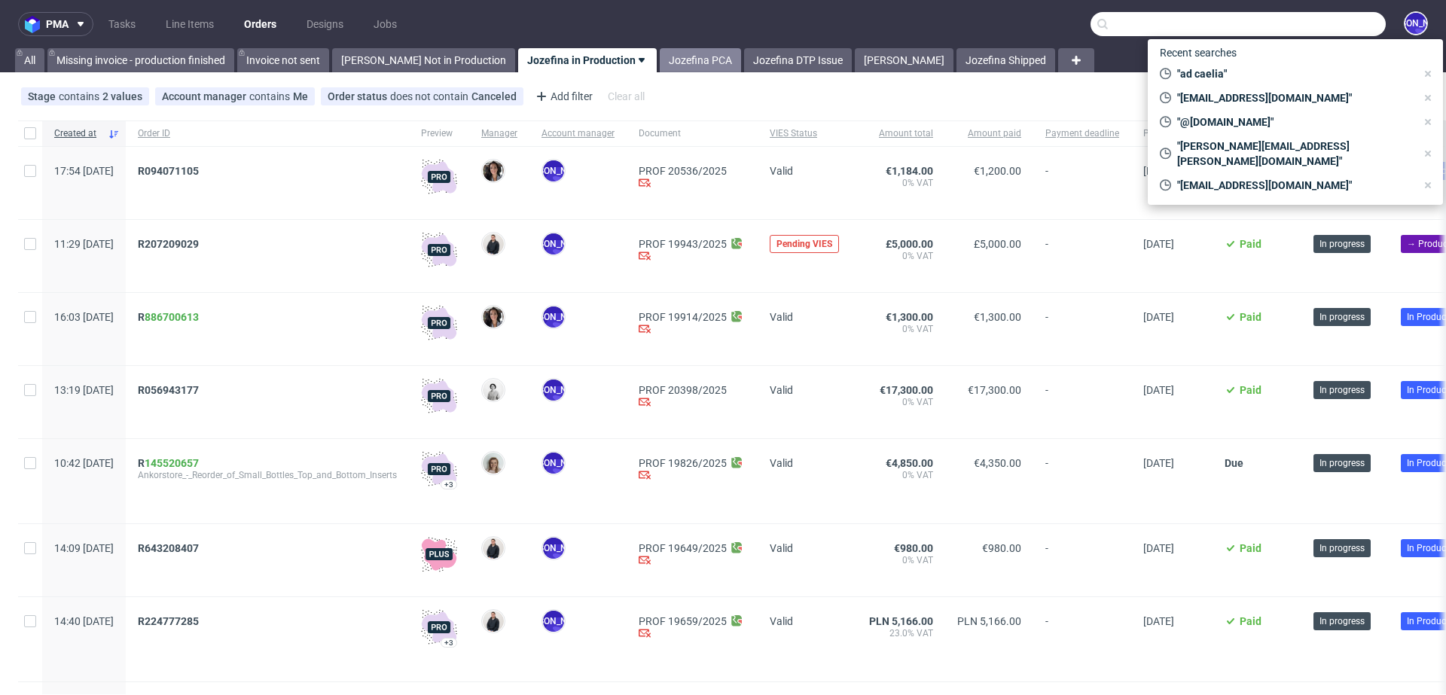
click at [660, 63] on link "Jozefina PCA" at bounding box center [700, 60] width 81 height 24
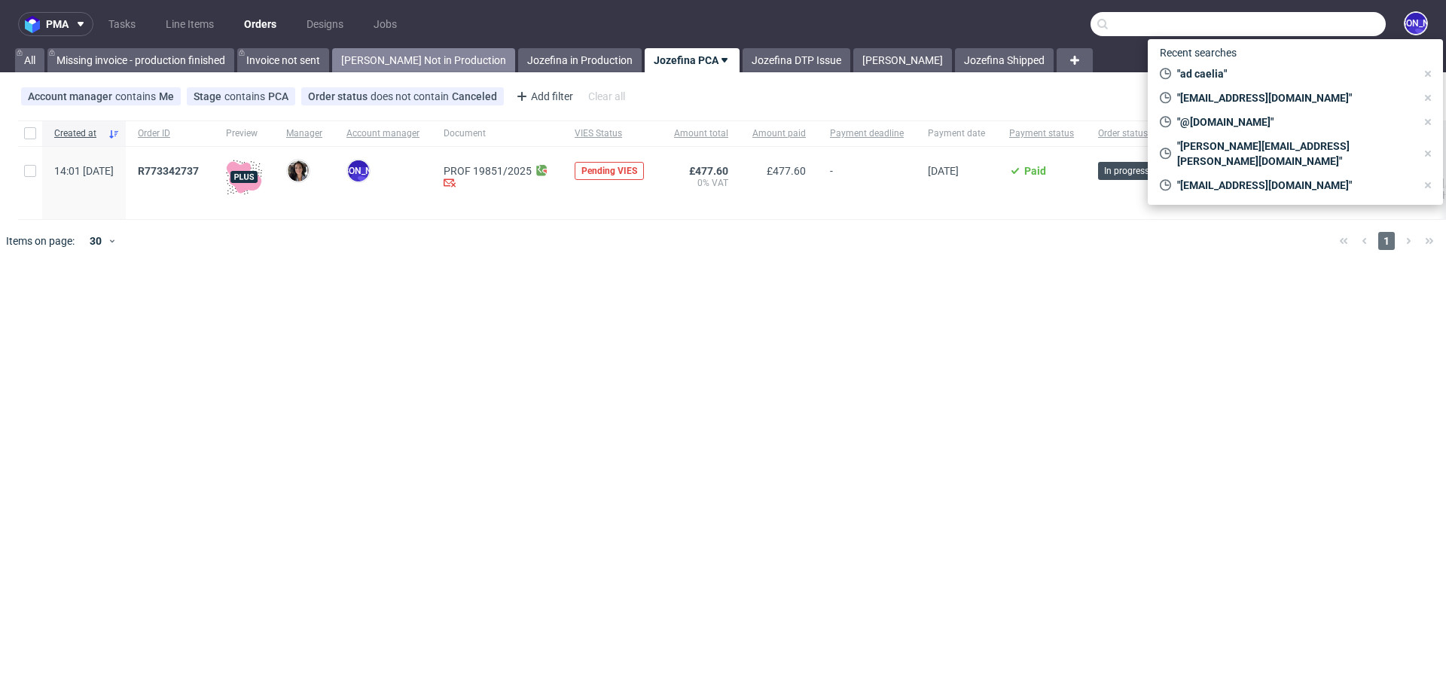
click at [387, 63] on link "Jozefina Not in Production" at bounding box center [423, 60] width 183 height 24
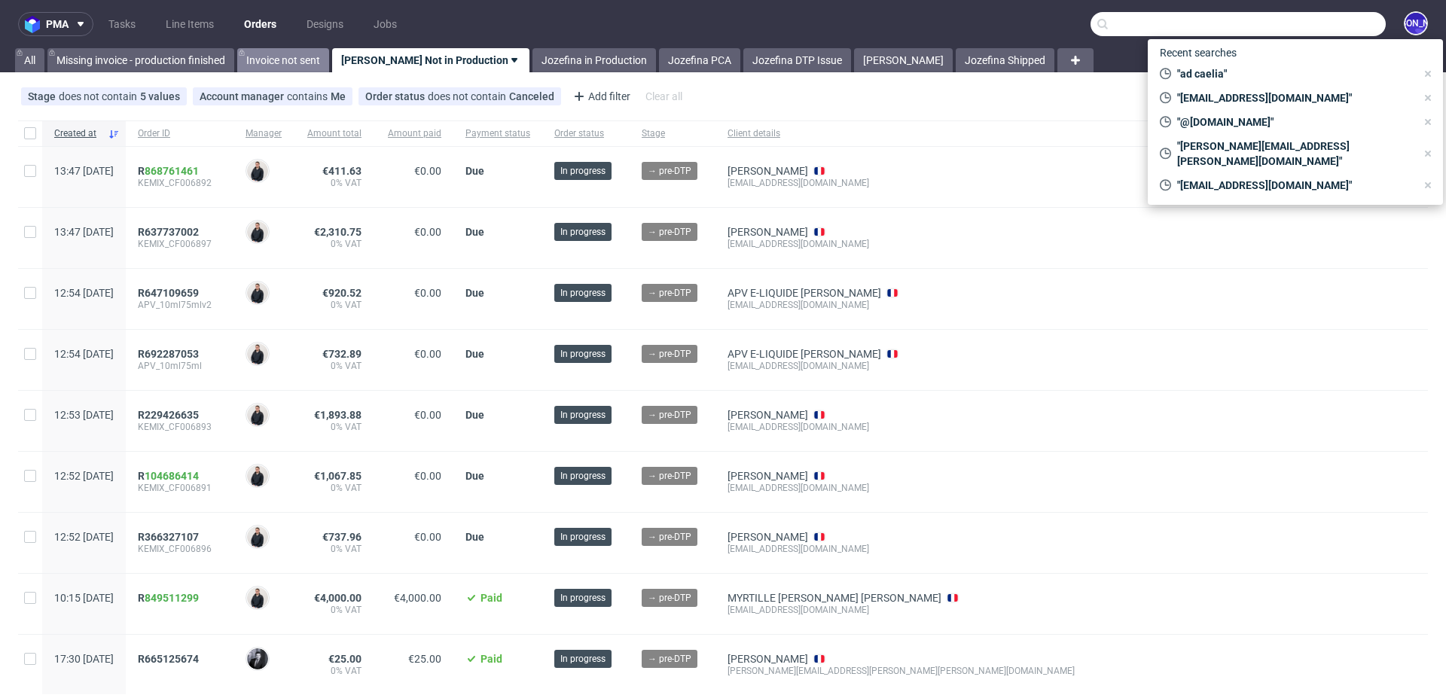
click at [263, 69] on link "Invoice not sent" at bounding box center [283, 60] width 92 height 24
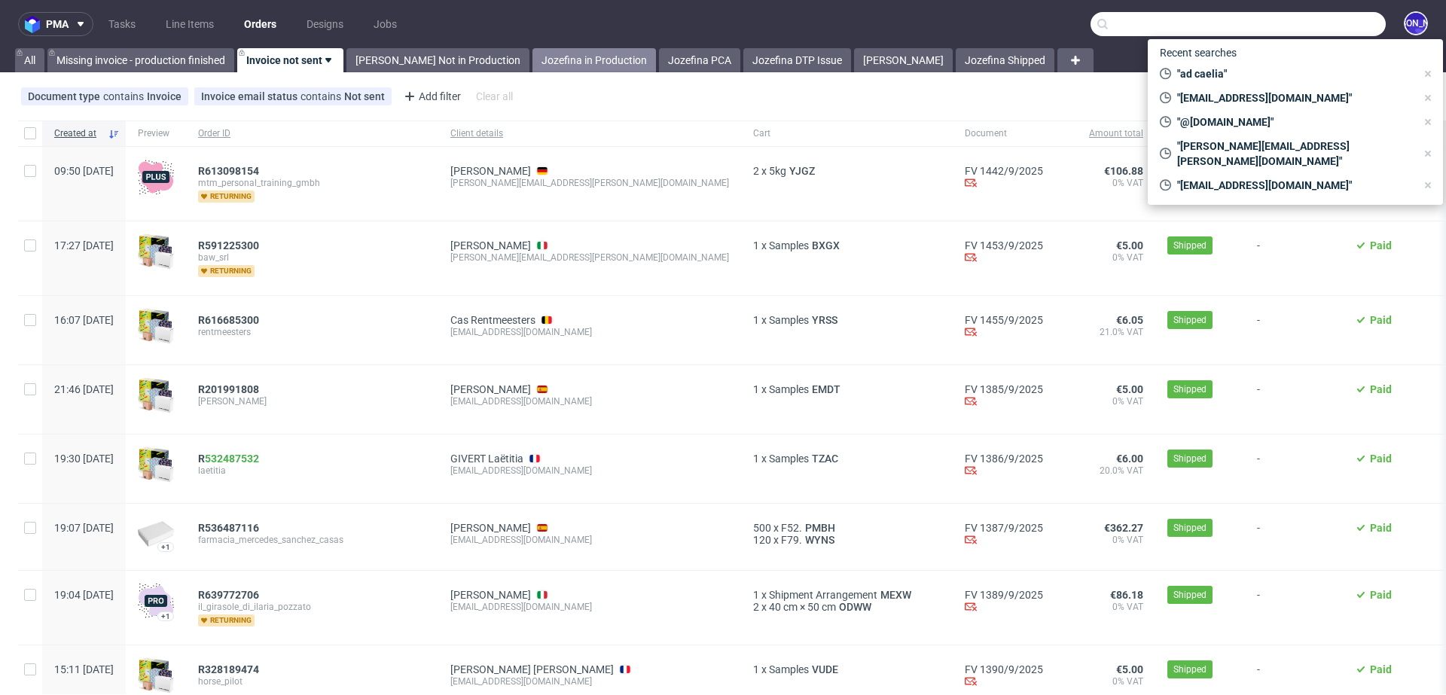
click at [548, 54] on link "Jozefina in Production" at bounding box center [595, 60] width 124 height 24
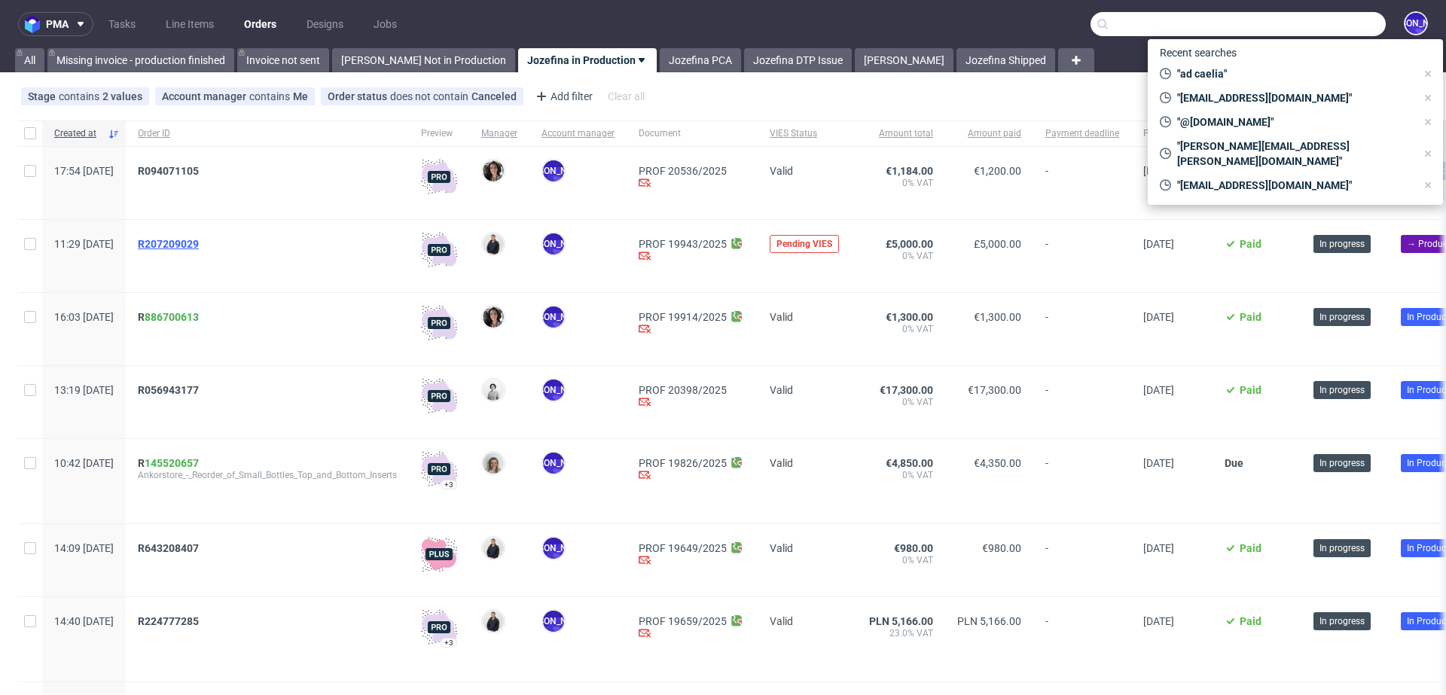
click at [192, 249] on span "R207209029" at bounding box center [168, 244] width 61 height 12
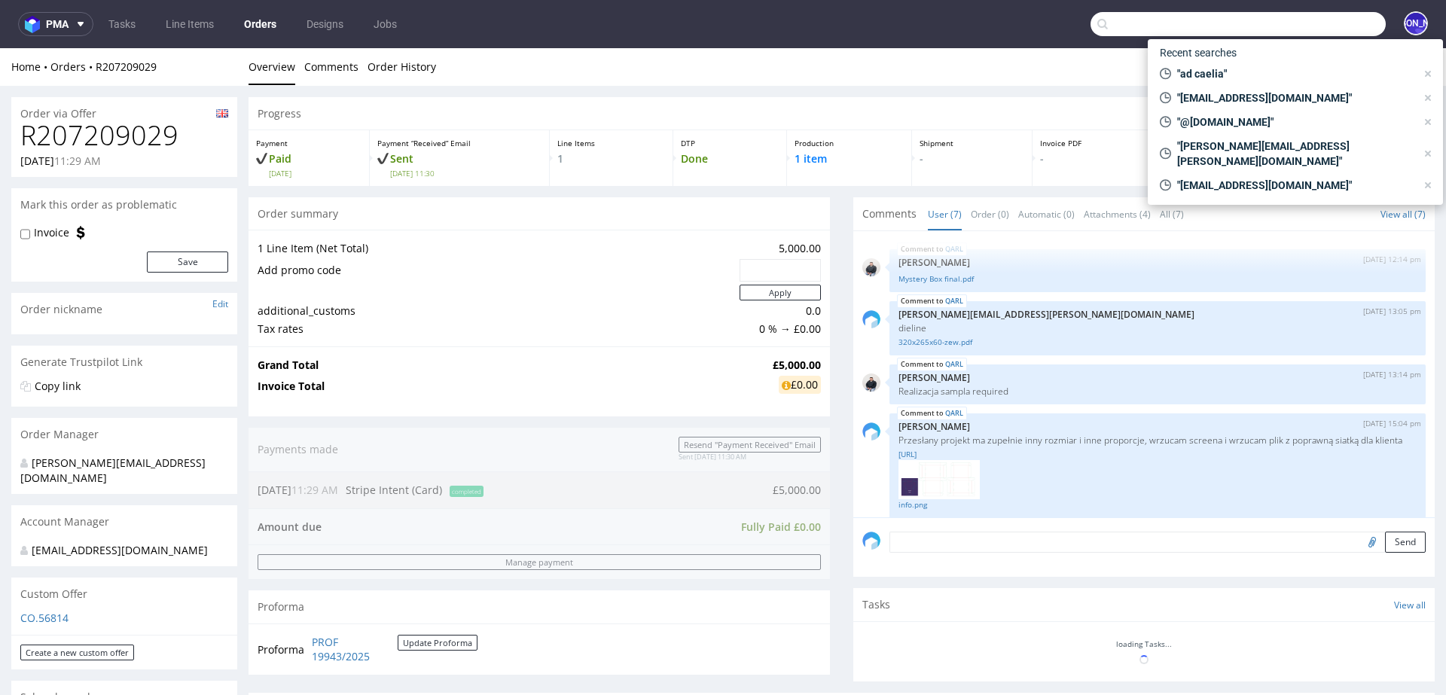
scroll to position [182, 0]
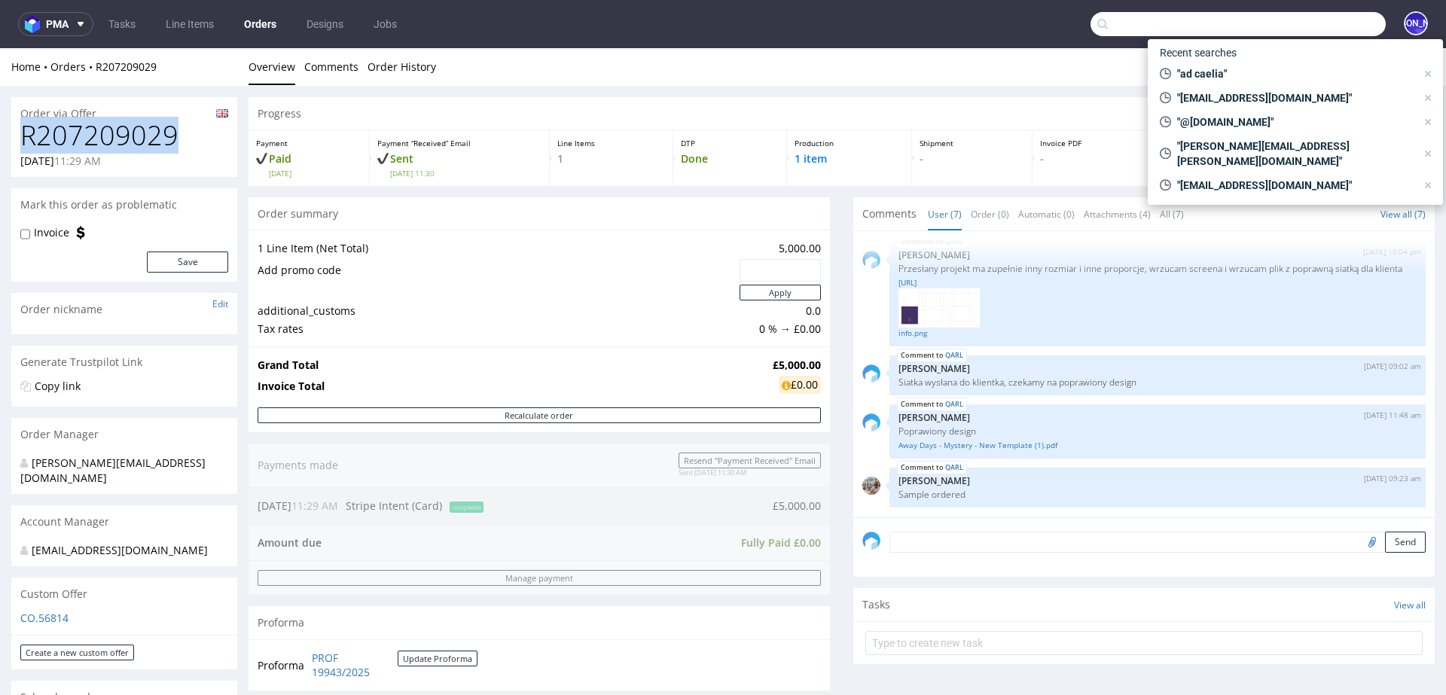
drag, startPoint x: 185, startPoint y: 136, endPoint x: 13, endPoint y: 136, distance: 172.5
click at [13, 136] on div "R207209029 18.09.2025 11:29 AM" at bounding box center [124, 149] width 226 height 56
copy h1 "R207209029"
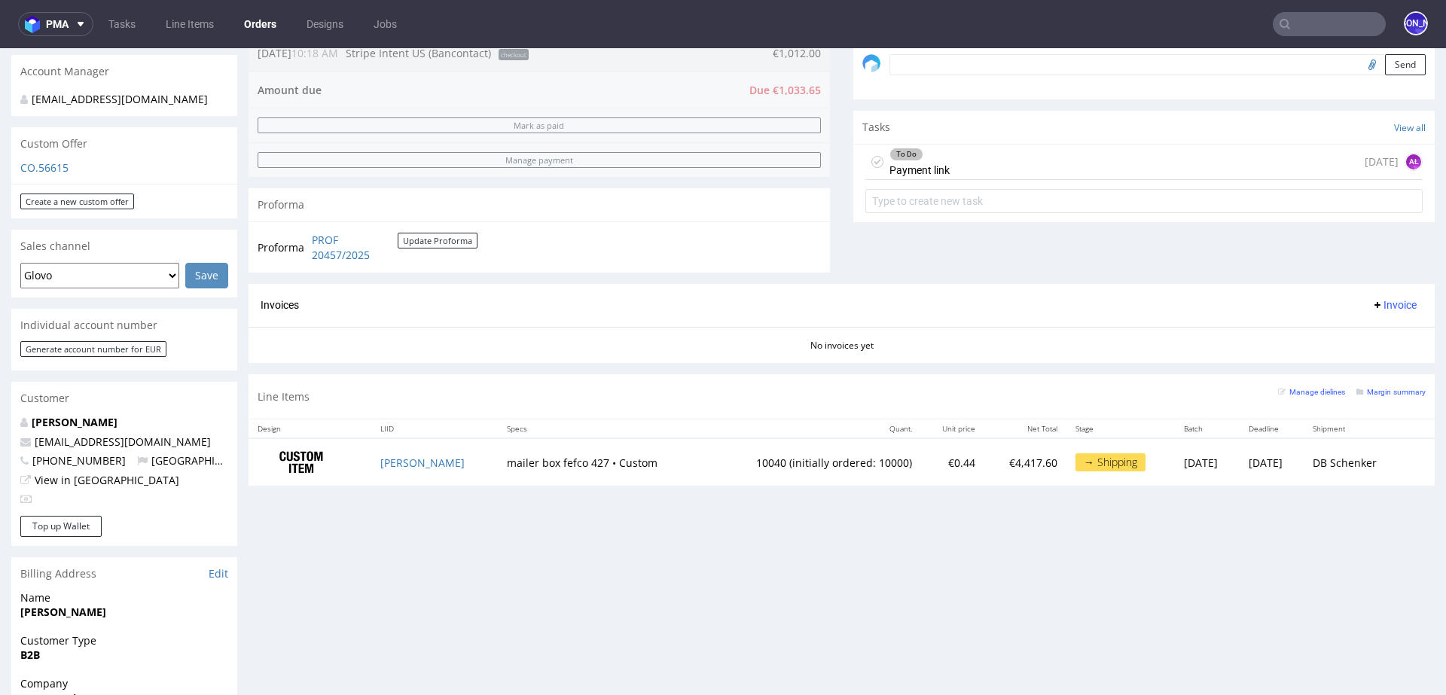
scroll to position [826, 0]
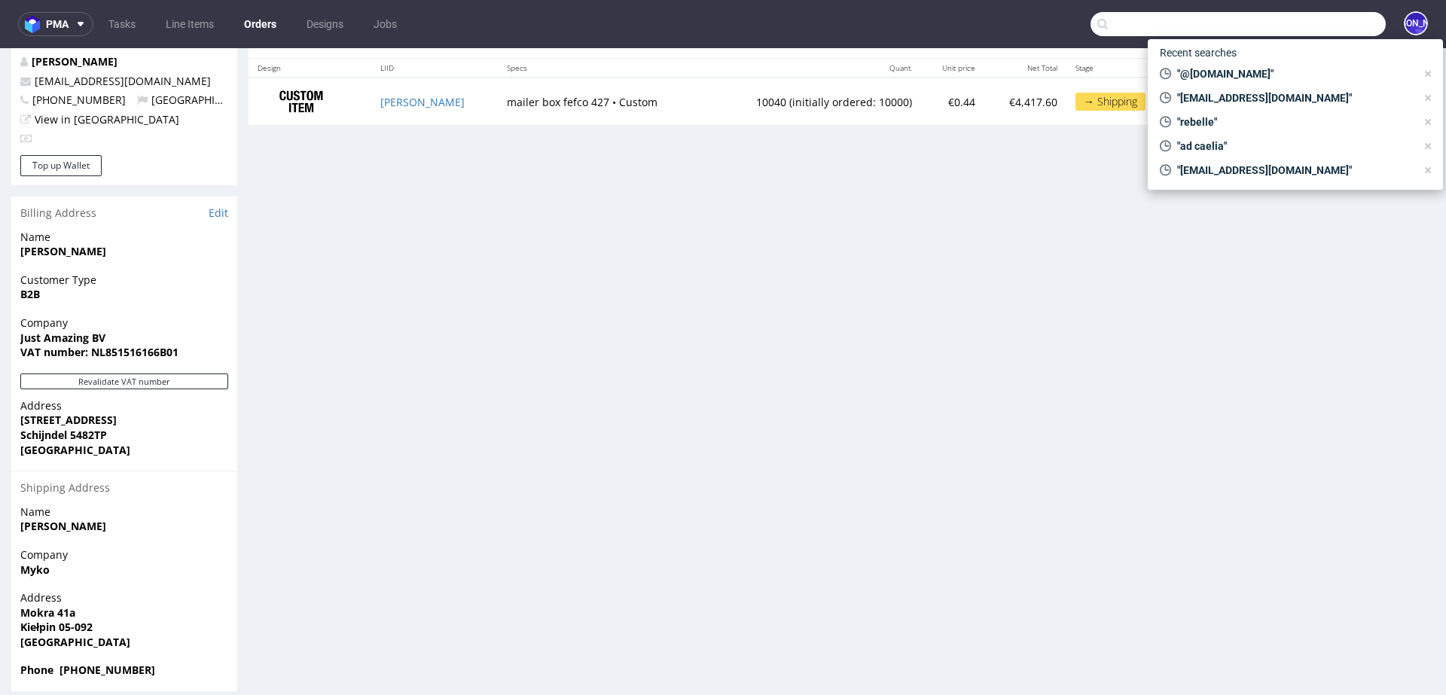
click at [1287, 24] on input "text" at bounding box center [1238, 24] width 295 height 24
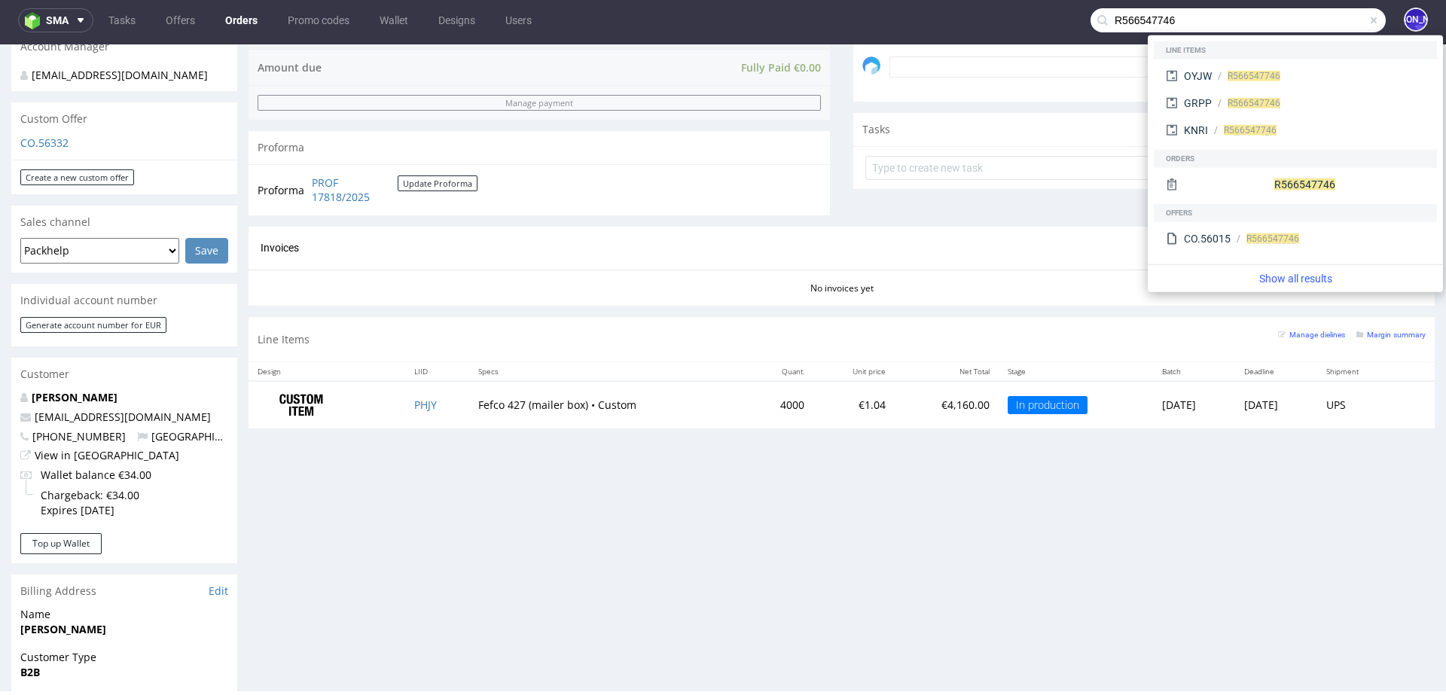
scroll to position [405, 0]
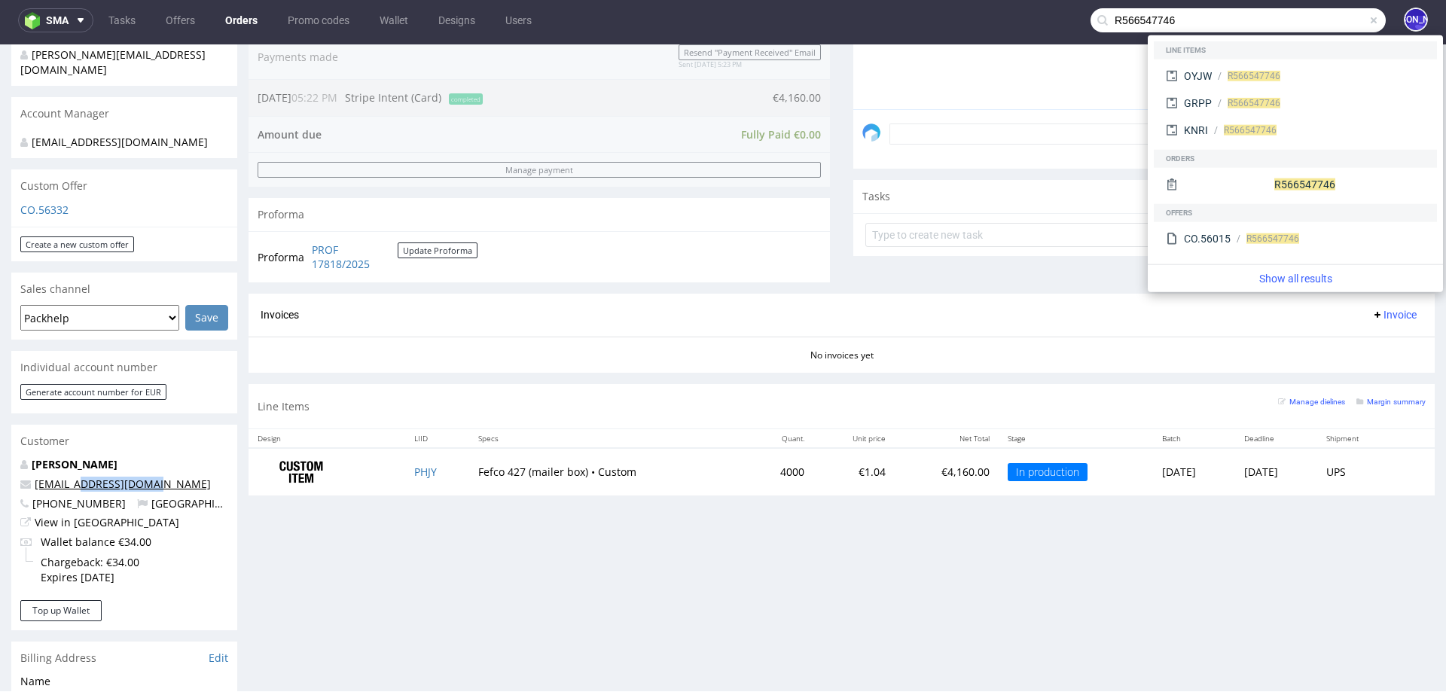
drag, startPoint x: 169, startPoint y: 472, endPoint x: 76, endPoint y: 471, distance: 93.4
click at [76, 477] on p "fabienne@adcaelia.com" at bounding box center [124, 484] width 208 height 15
copy link "@adcaelia.com"
drag, startPoint x: 1173, startPoint y: 17, endPoint x: 1049, endPoint y: 17, distance: 124.3
click at [1049, 17] on nav "sma Tasks Offers Orders Promo codes Wallet Designs Users R566547746 JO" at bounding box center [723, 20] width 1446 height 48
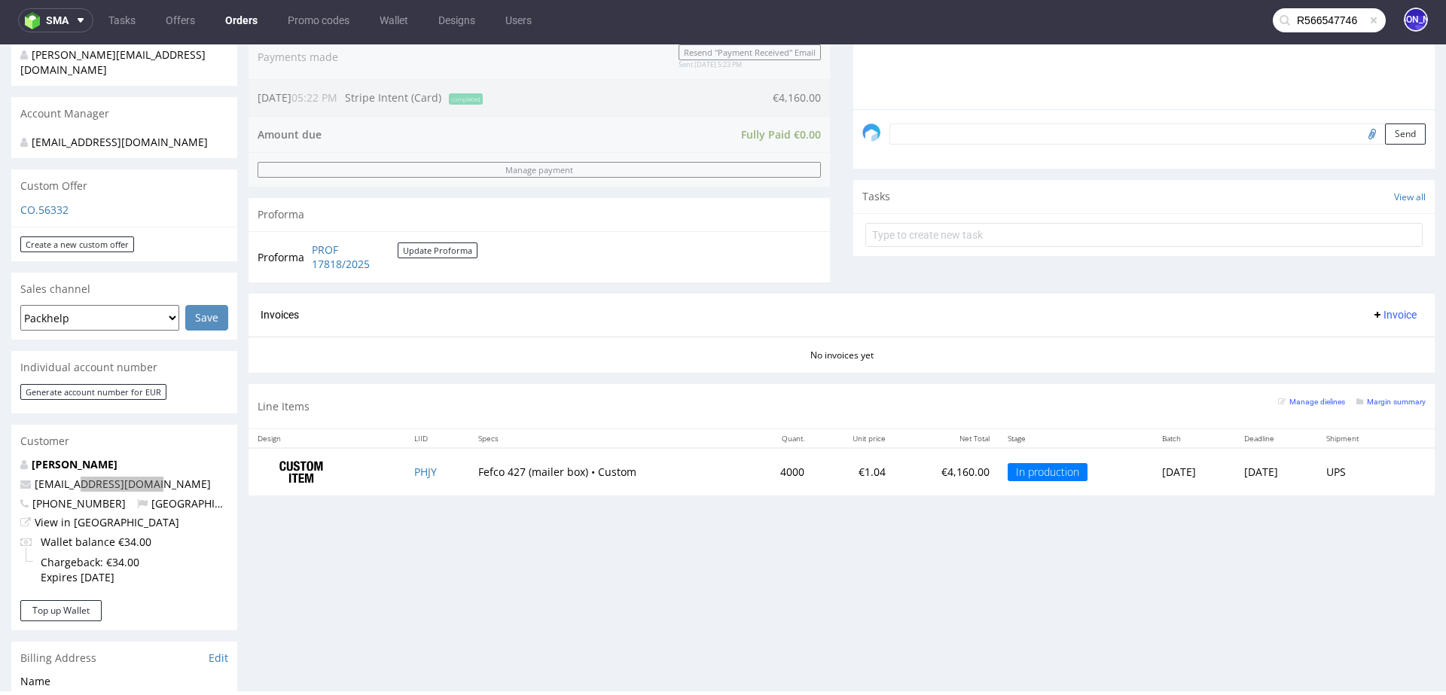
paste input "@adcaelia.com"
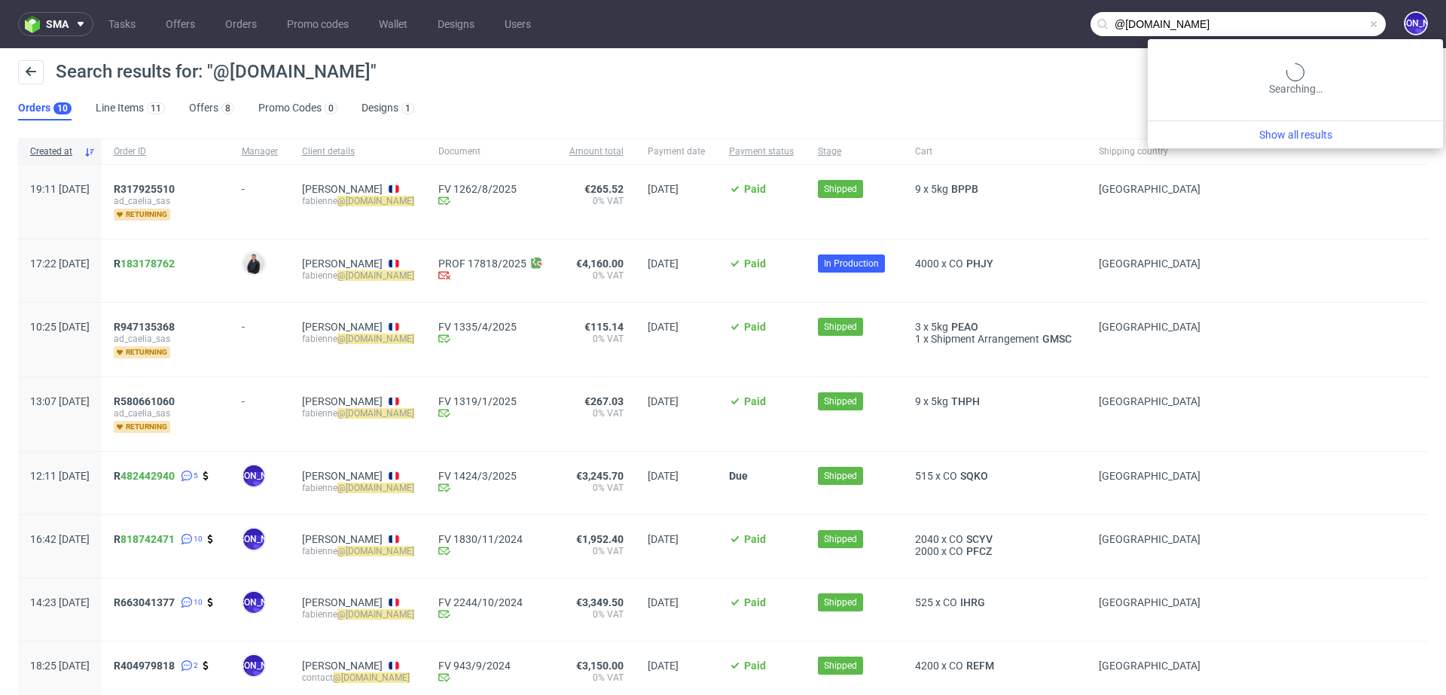
click at [1318, 12] on input "@adcaelia.com" at bounding box center [1238, 24] width 295 height 24
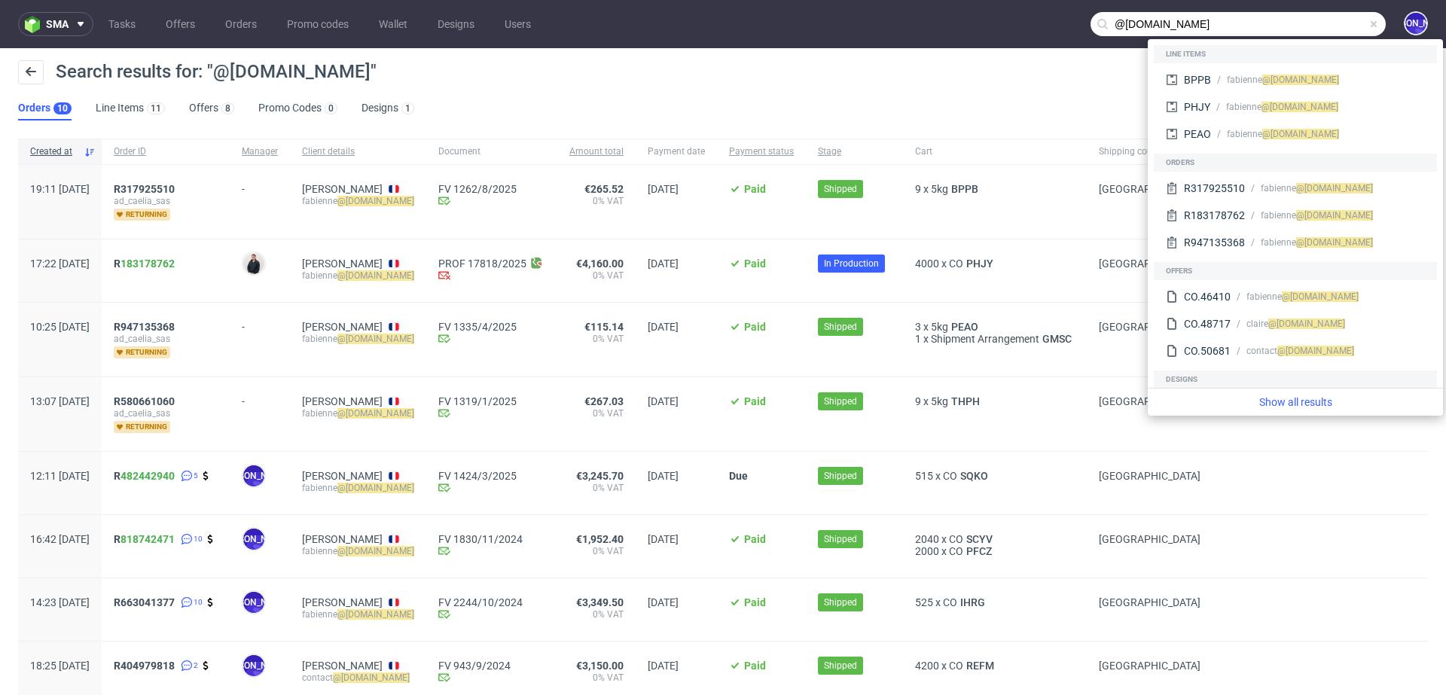
paste input "furbify.eu"
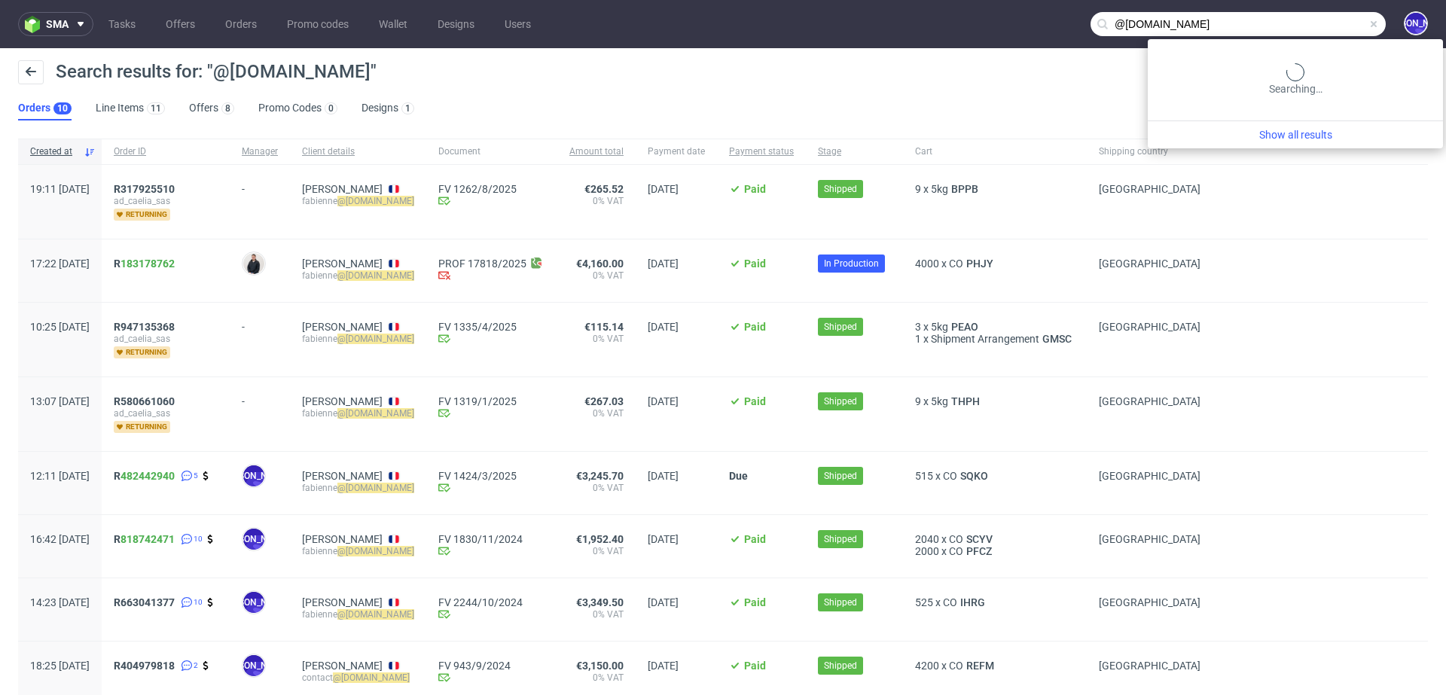
type input "@[DOMAIN_NAME]"
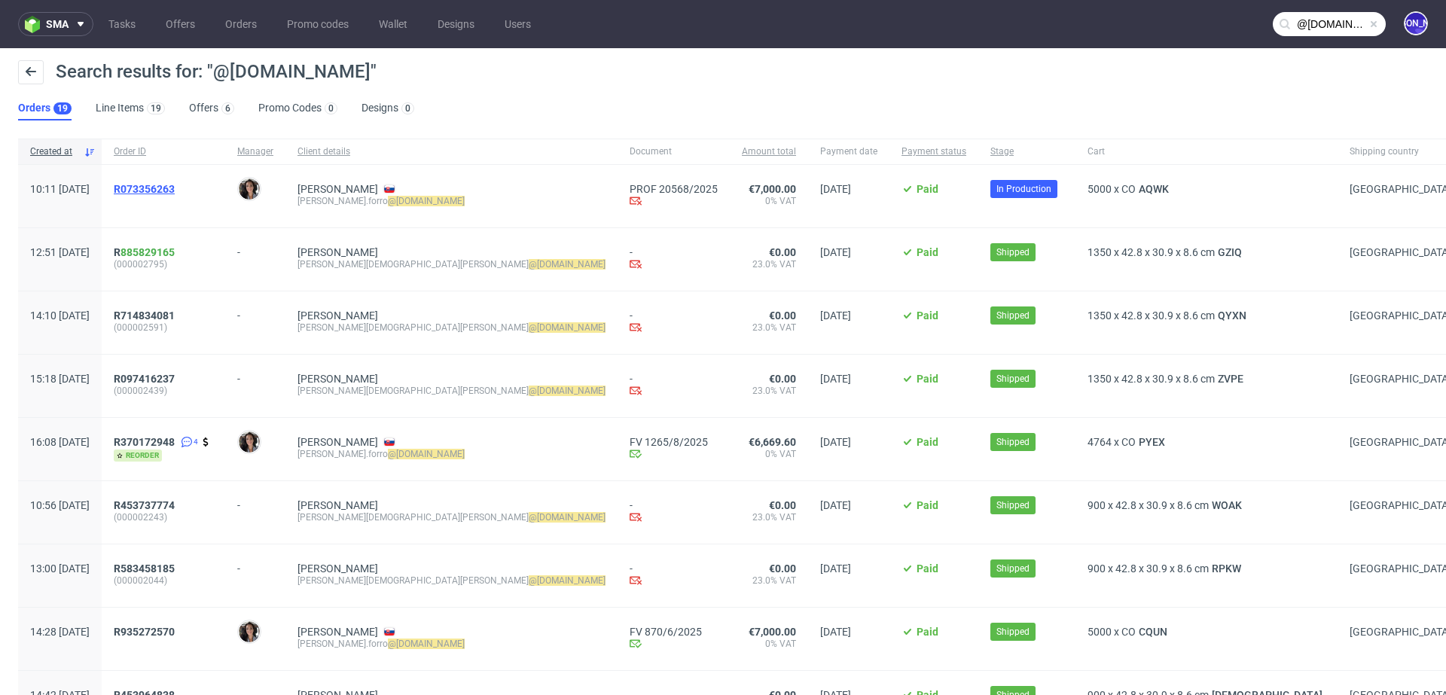
click at [165, 184] on span "R073356263" at bounding box center [144, 189] width 61 height 12
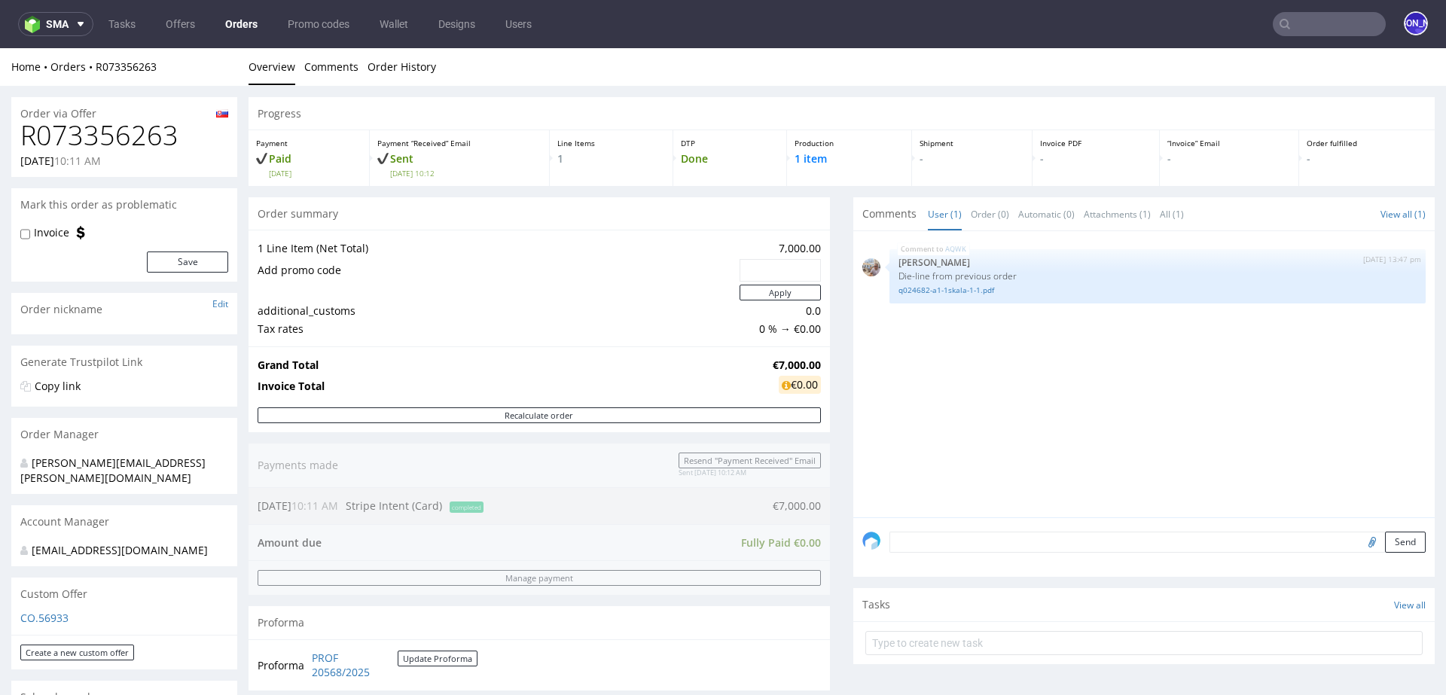
type input "@[DOMAIN_NAME]"
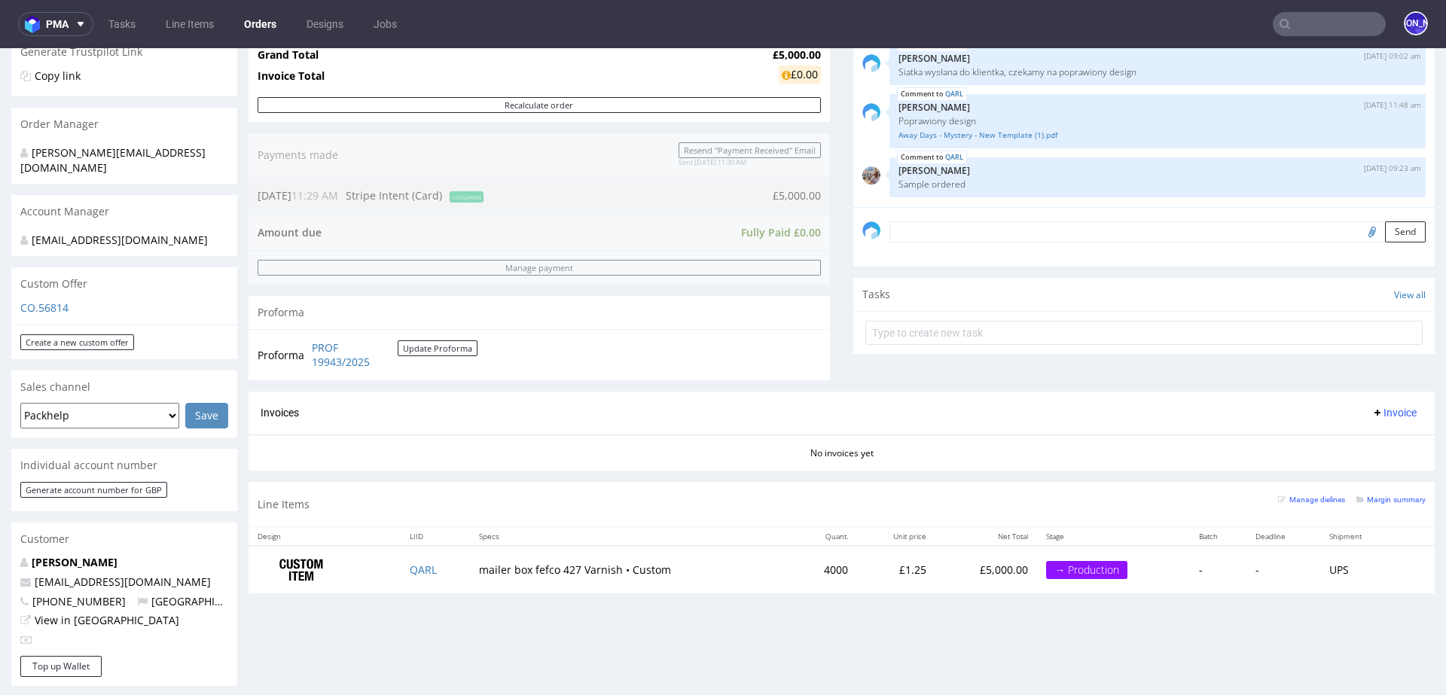
scroll to position [316, 0]
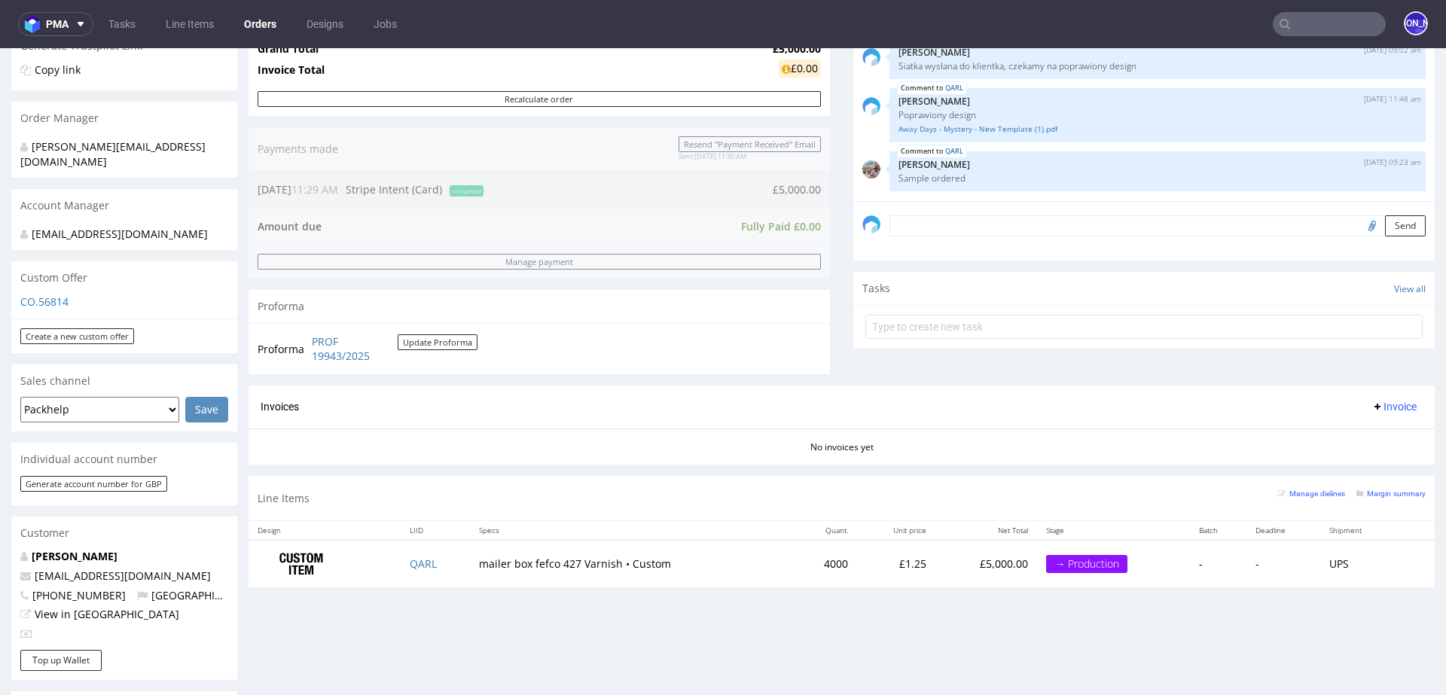
click at [1306, 20] on input "text" at bounding box center [1329, 24] width 113 height 24
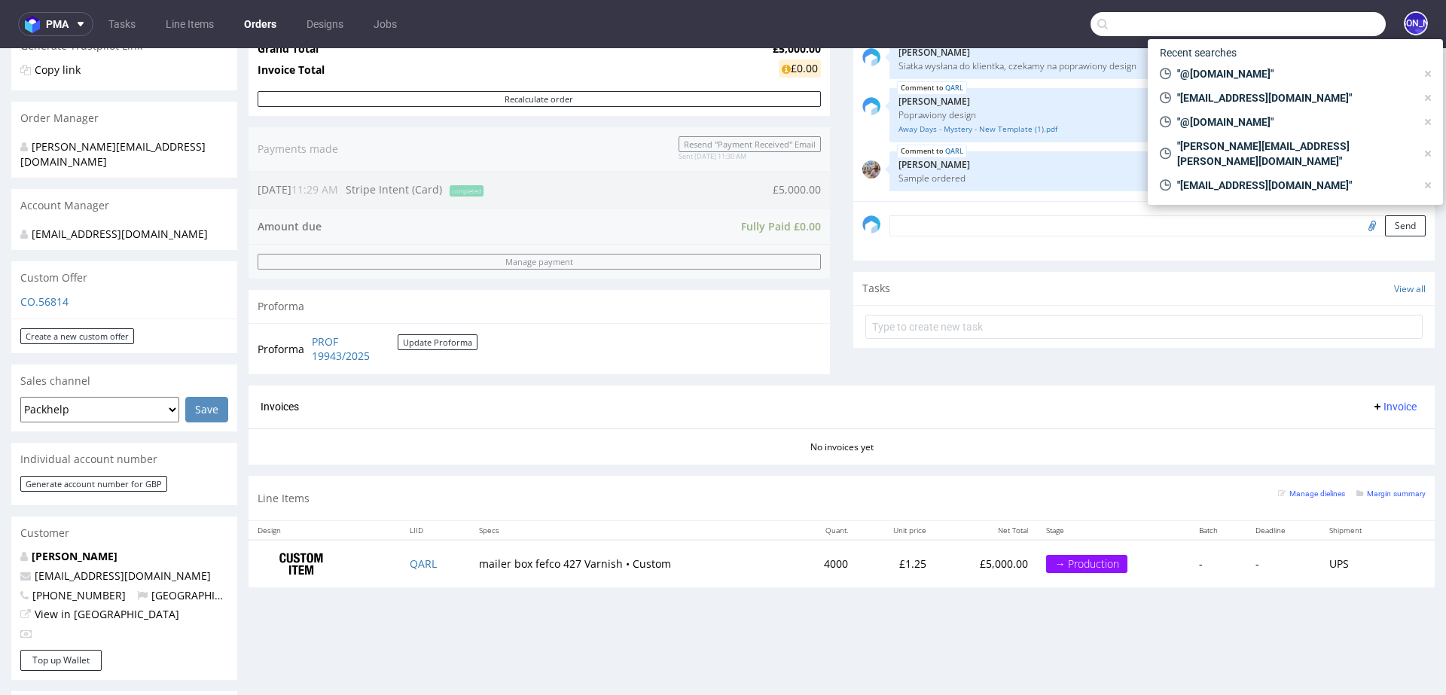
paste input "@[DOMAIN_NAME]"
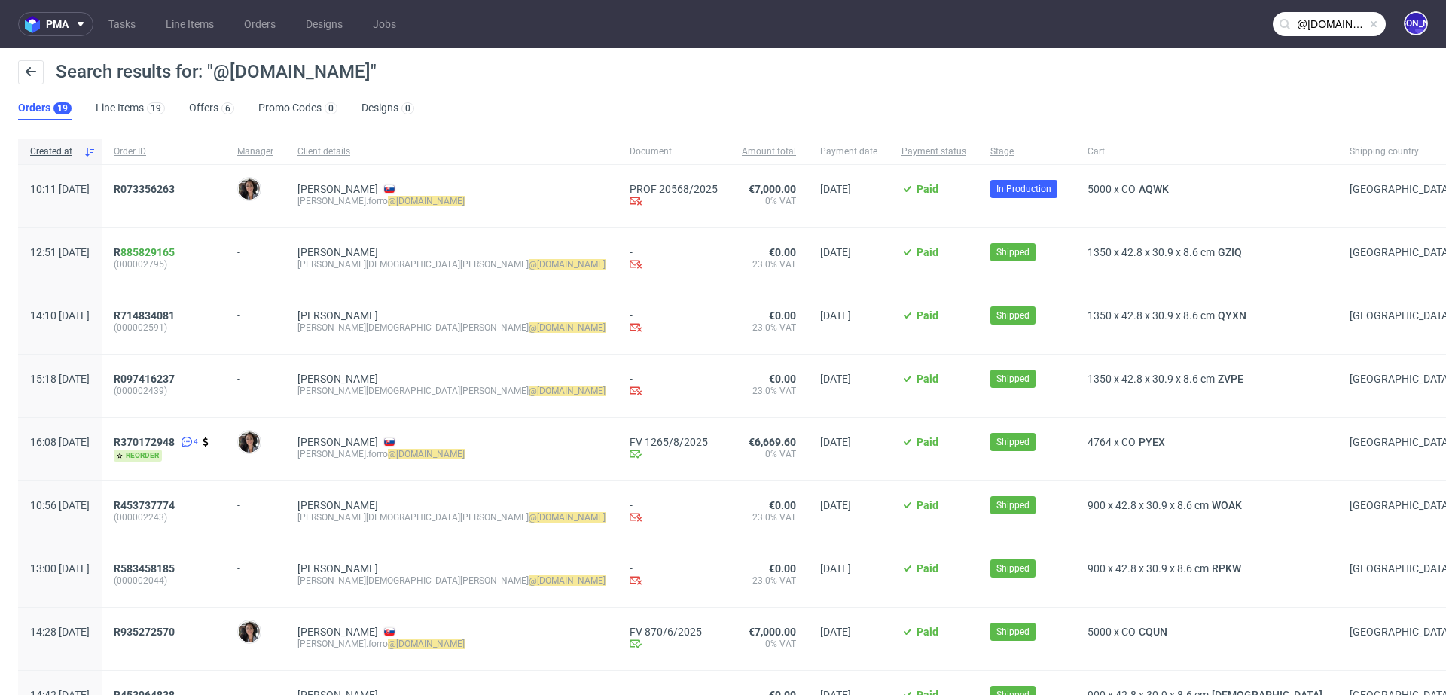
click at [1316, 16] on input "@[DOMAIN_NAME]" at bounding box center [1329, 24] width 113 height 24
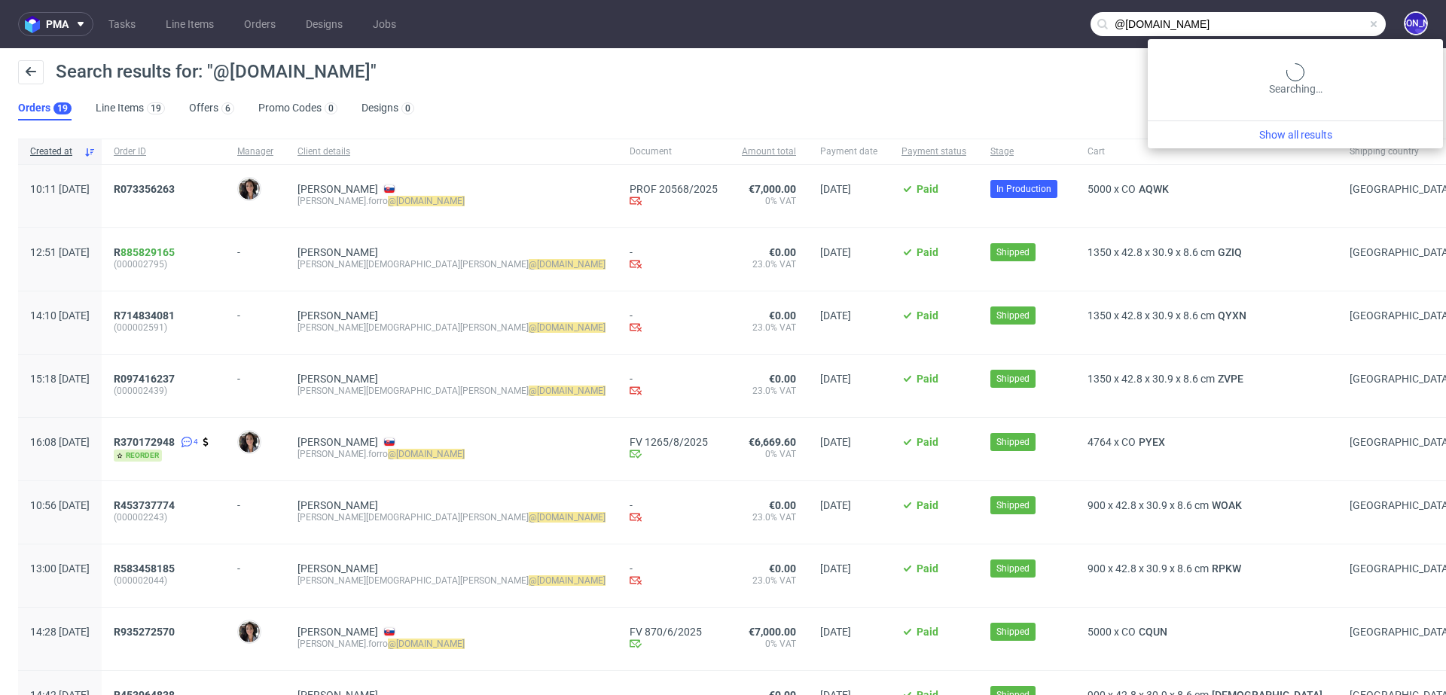
click at [1316, 16] on input "@[DOMAIN_NAME]" at bounding box center [1238, 24] width 295 height 24
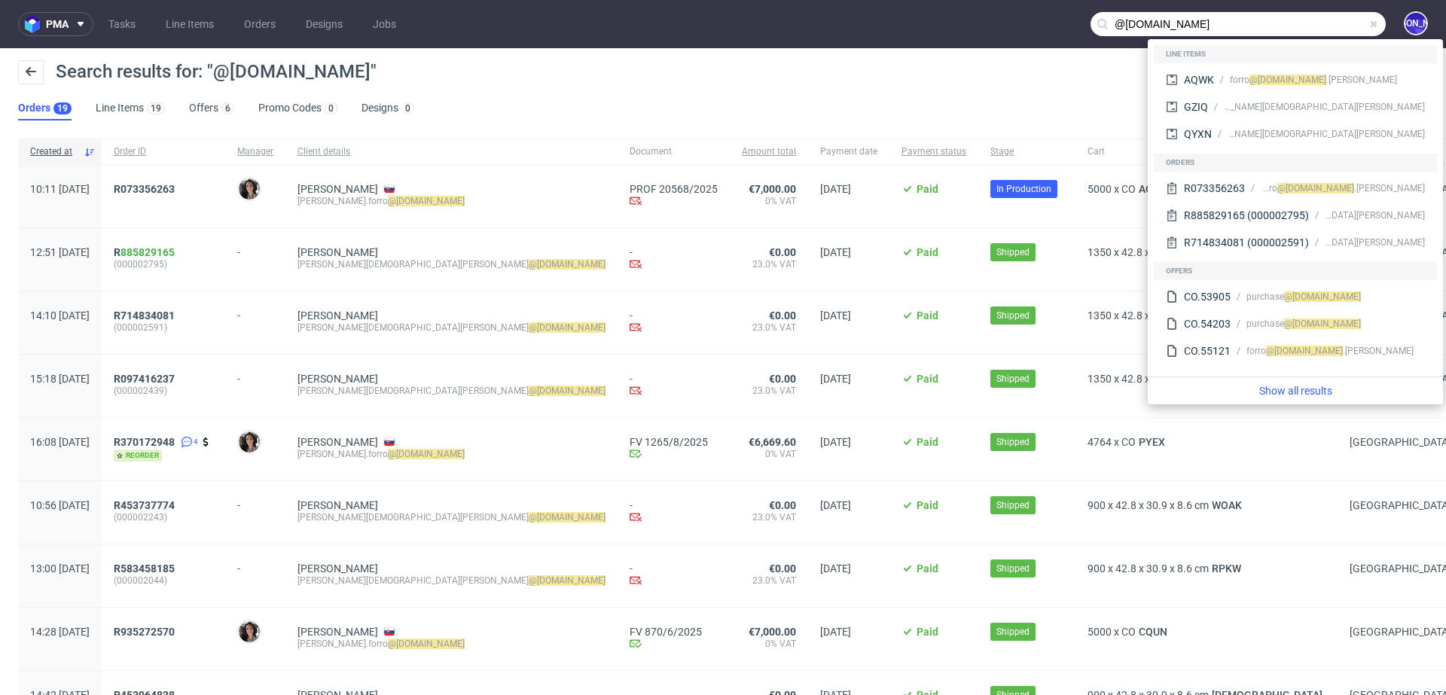
paste input "[EMAIL_ADDRESS][DOMAIN_NAME]"
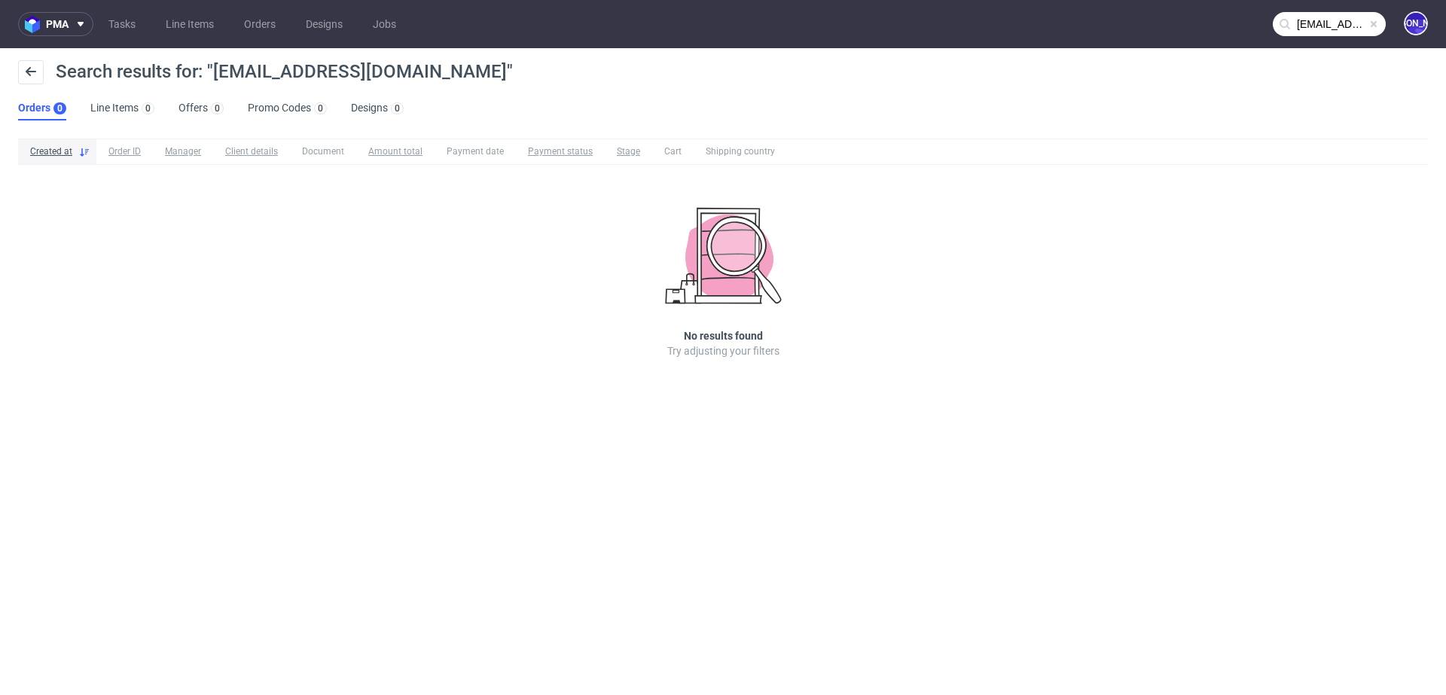
click at [1299, 18] on input "[EMAIL_ADDRESS][DOMAIN_NAME]" at bounding box center [1329, 24] width 113 height 24
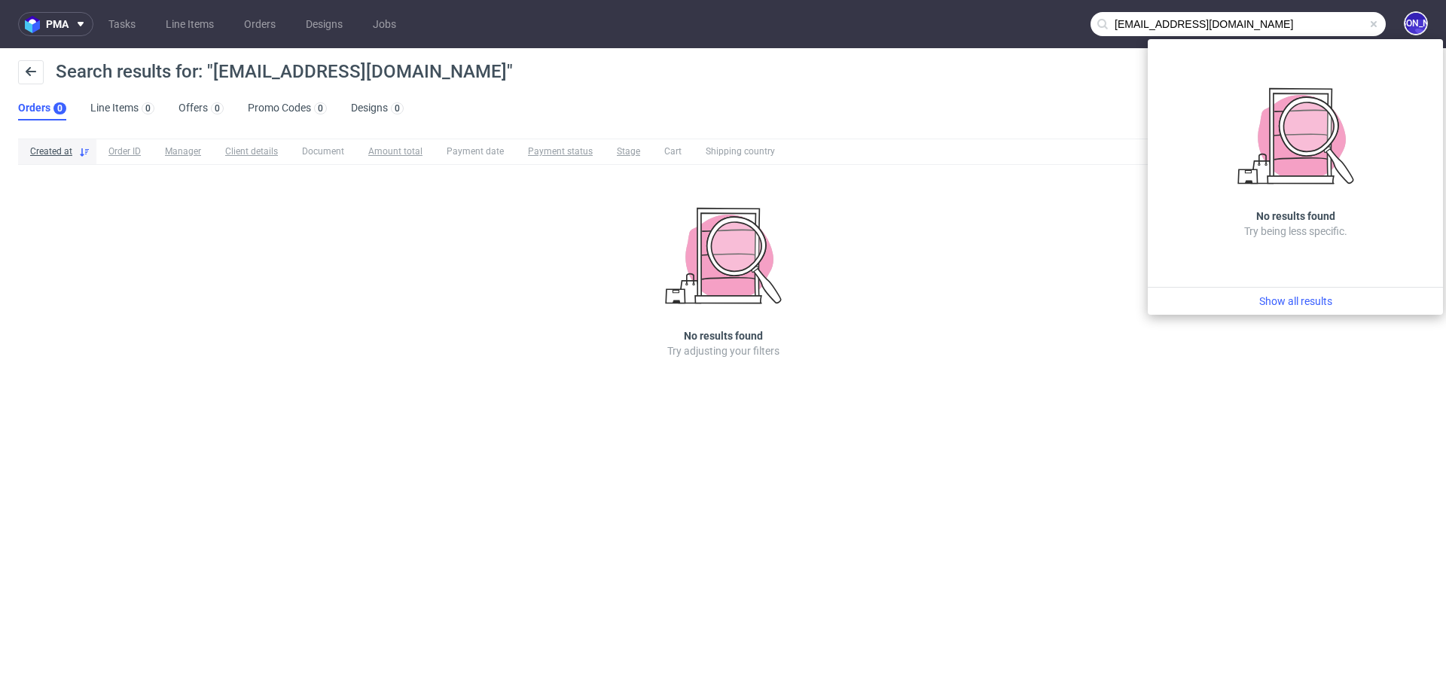
click at [1122, 25] on input "[EMAIL_ADDRESS][DOMAIN_NAME]" at bounding box center [1238, 24] width 295 height 24
type input "@[DOMAIN_NAME]"
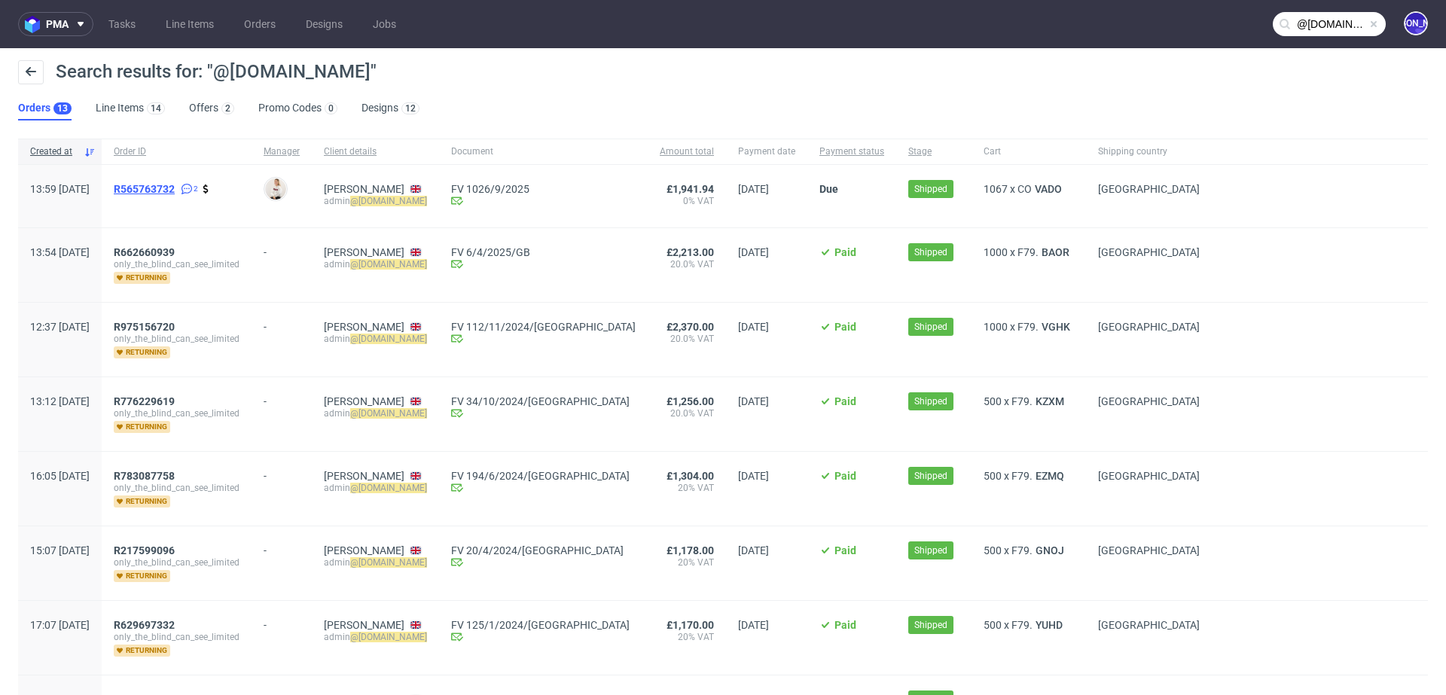
click at [175, 189] on span "R565763732" at bounding box center [144, 189] width 61 height 12
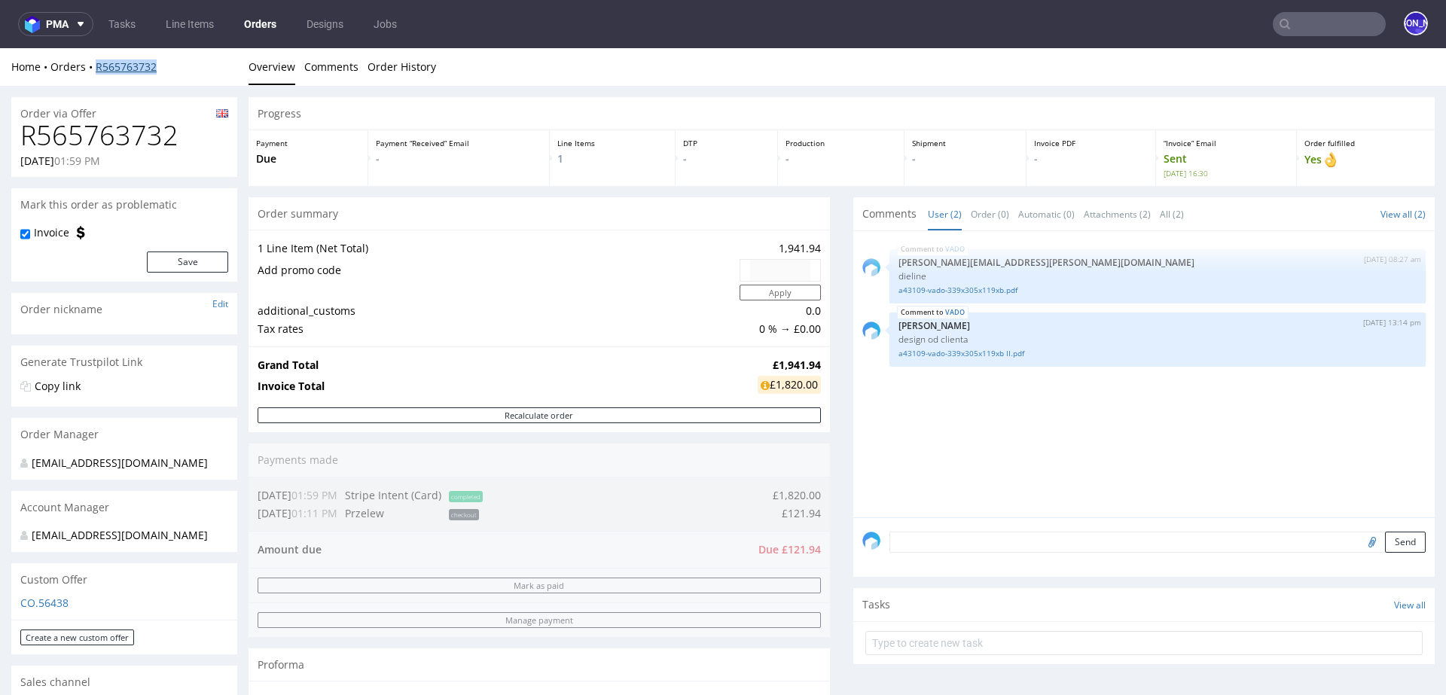
drag, startPoint x: 176, startPoint y: 69, endPoint x: 96, endPoint y: 69, distance: 80.6
click at [96, 69] on div "Home Orders R565763732" at bounding box center [124, 67] width 226 height 15
copy link "R565763732"
